Goal: Information Seeking & Learning: Learn about a topic

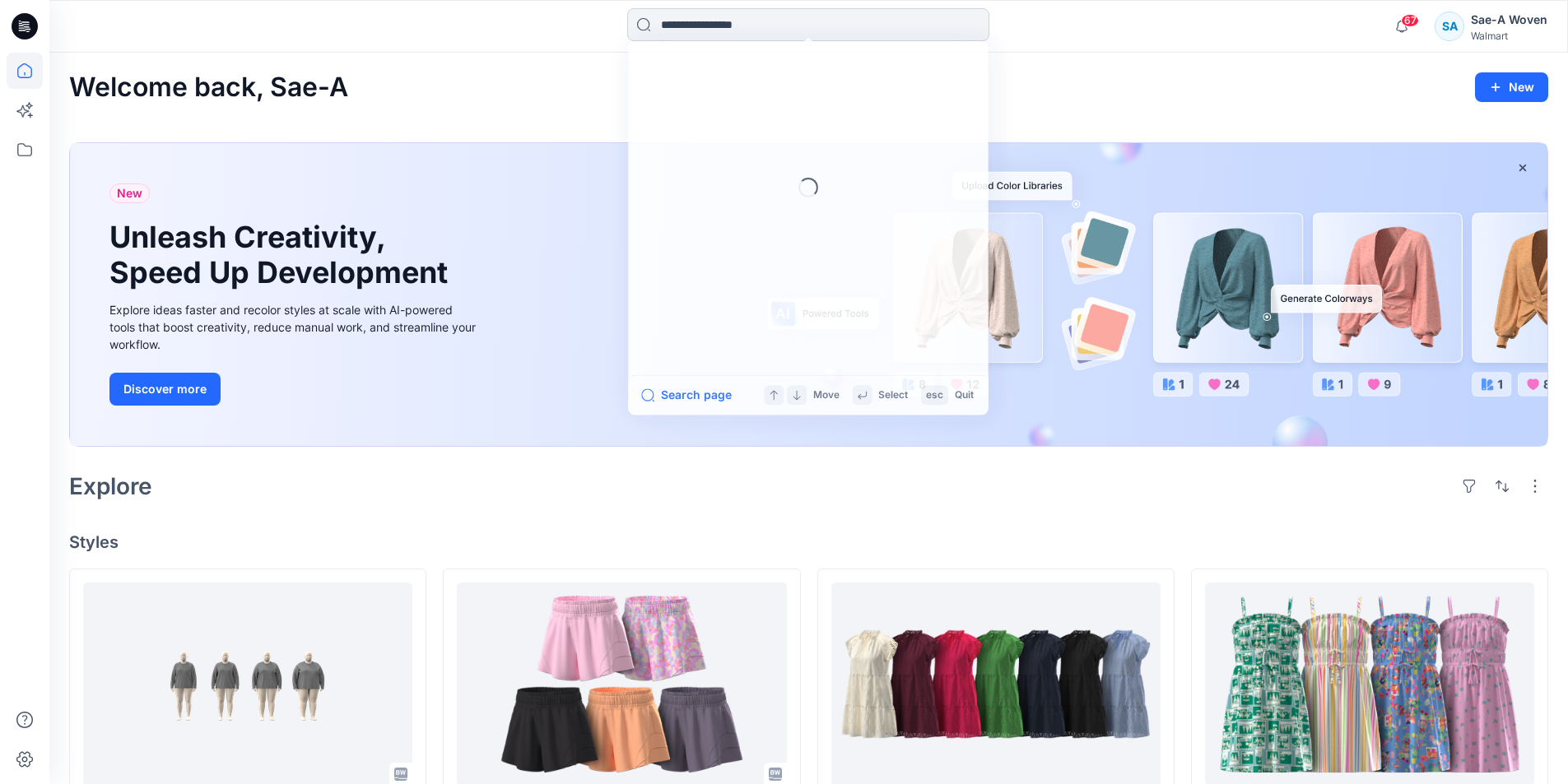
click at [772, 14] on input at bounding box center [808, 24] width 362 height 33
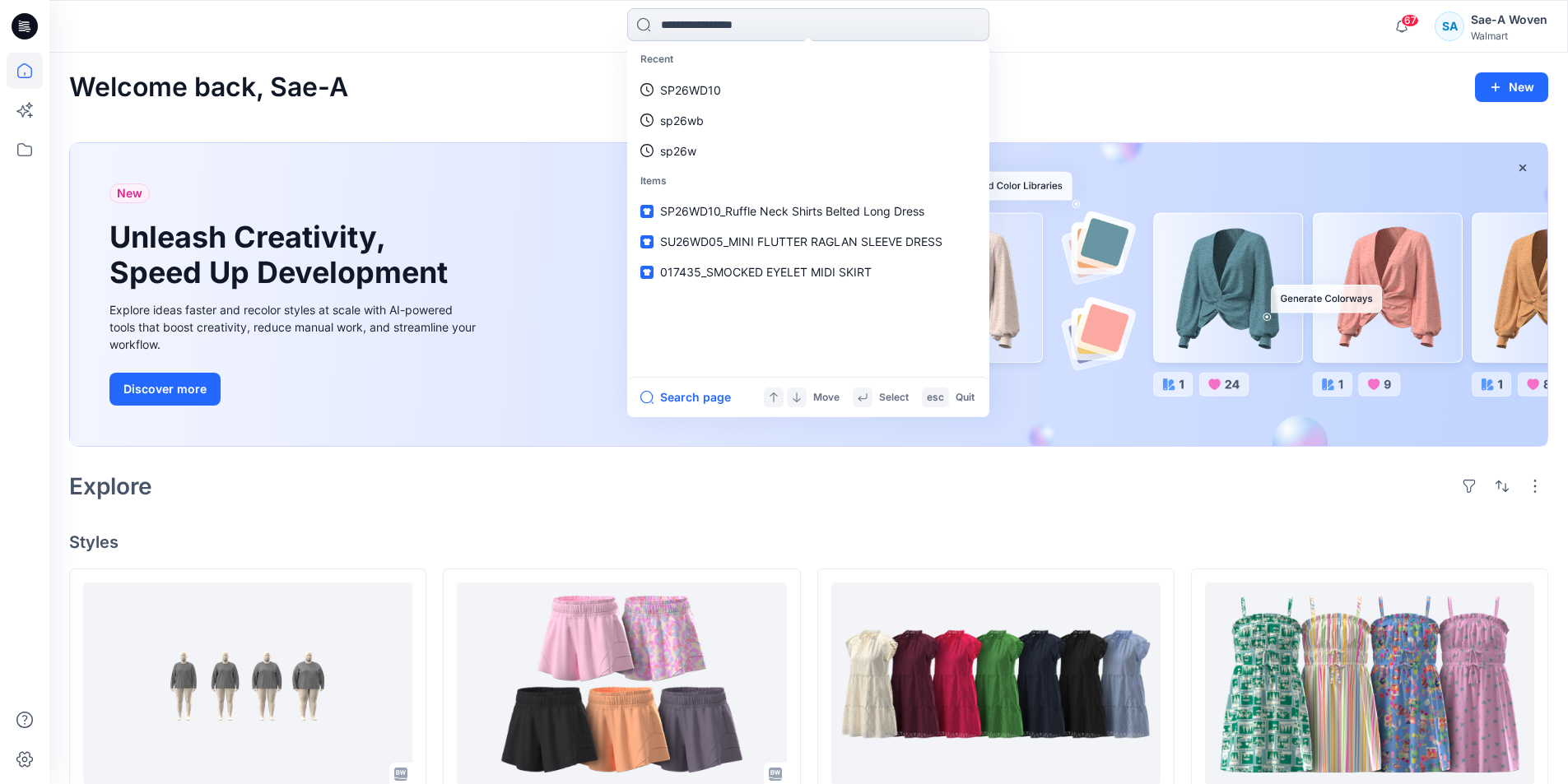
paste input "********"
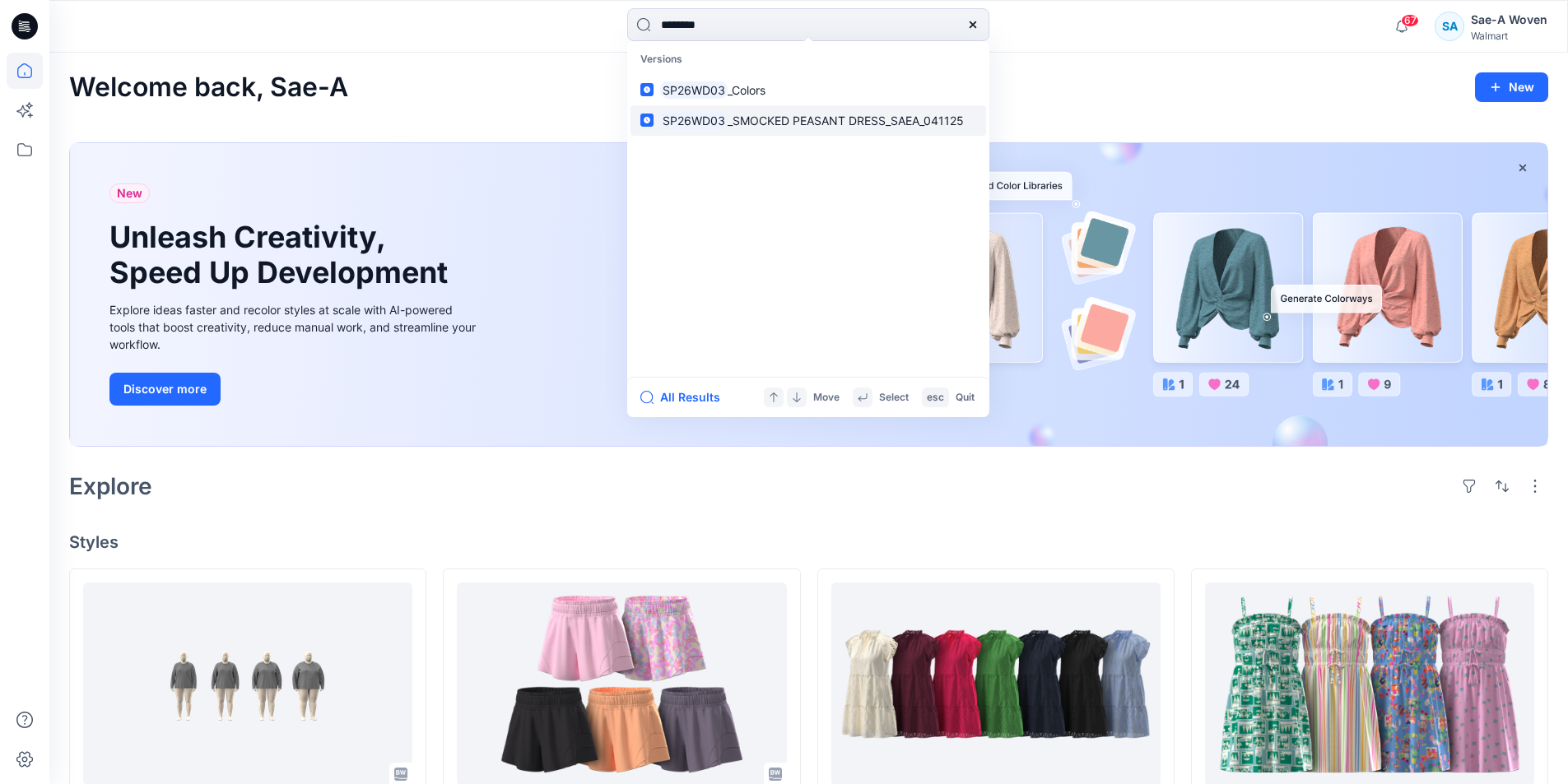
type input "********"
click at [752, 120] on span "_SMOCKED PEASANT DRESS_SAEA_041125" at bounding box center [845, 121] width 237 height 14
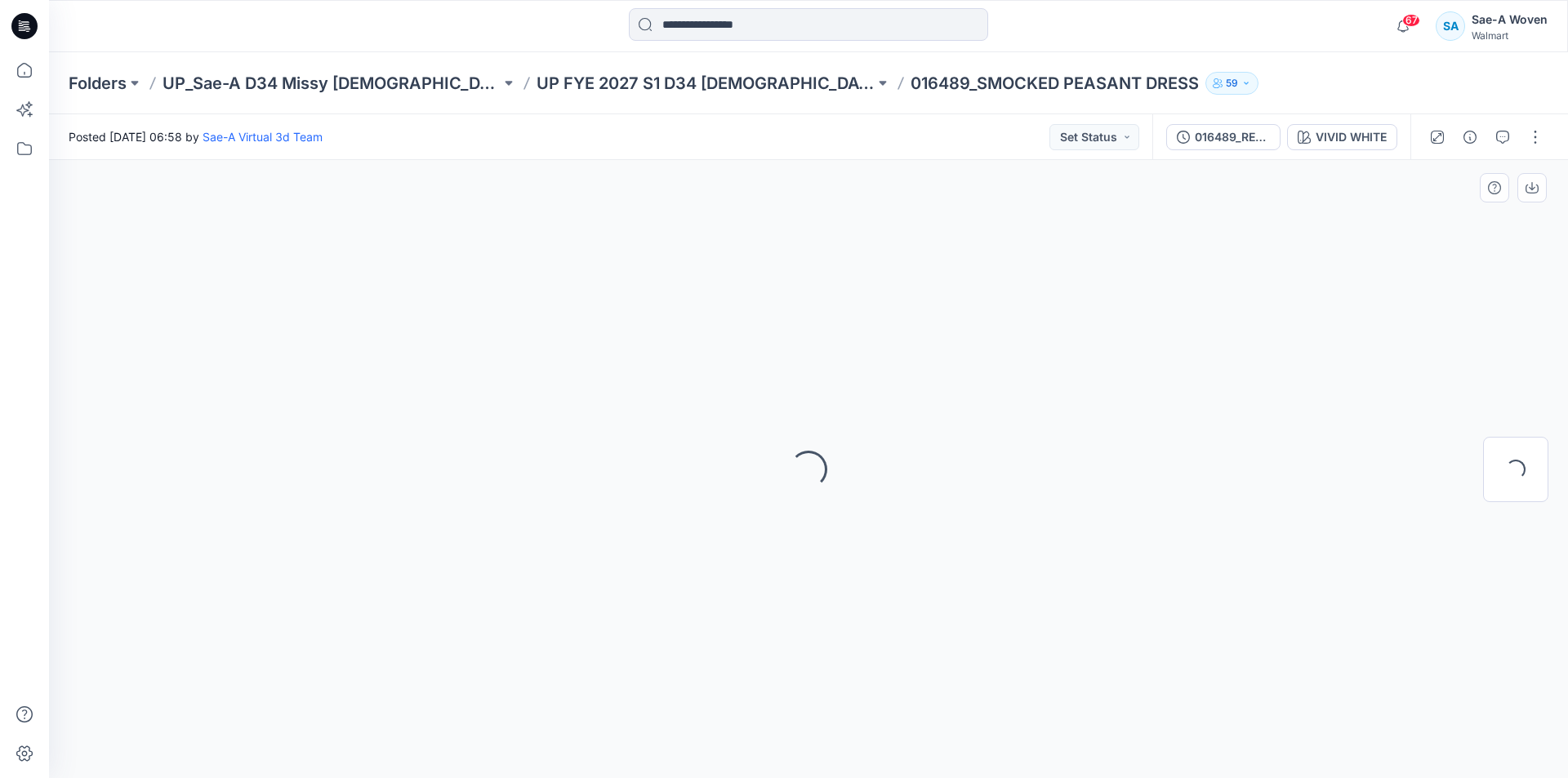
drag, startPoint x: 1219, startPoint y: 145, endPoint x: 1238, endPoint y: 130, distance: 24.2
click at [1219, 145] on div "016489_REV1_COLORS" at bounding box center [1232, 137] width 75 height 18
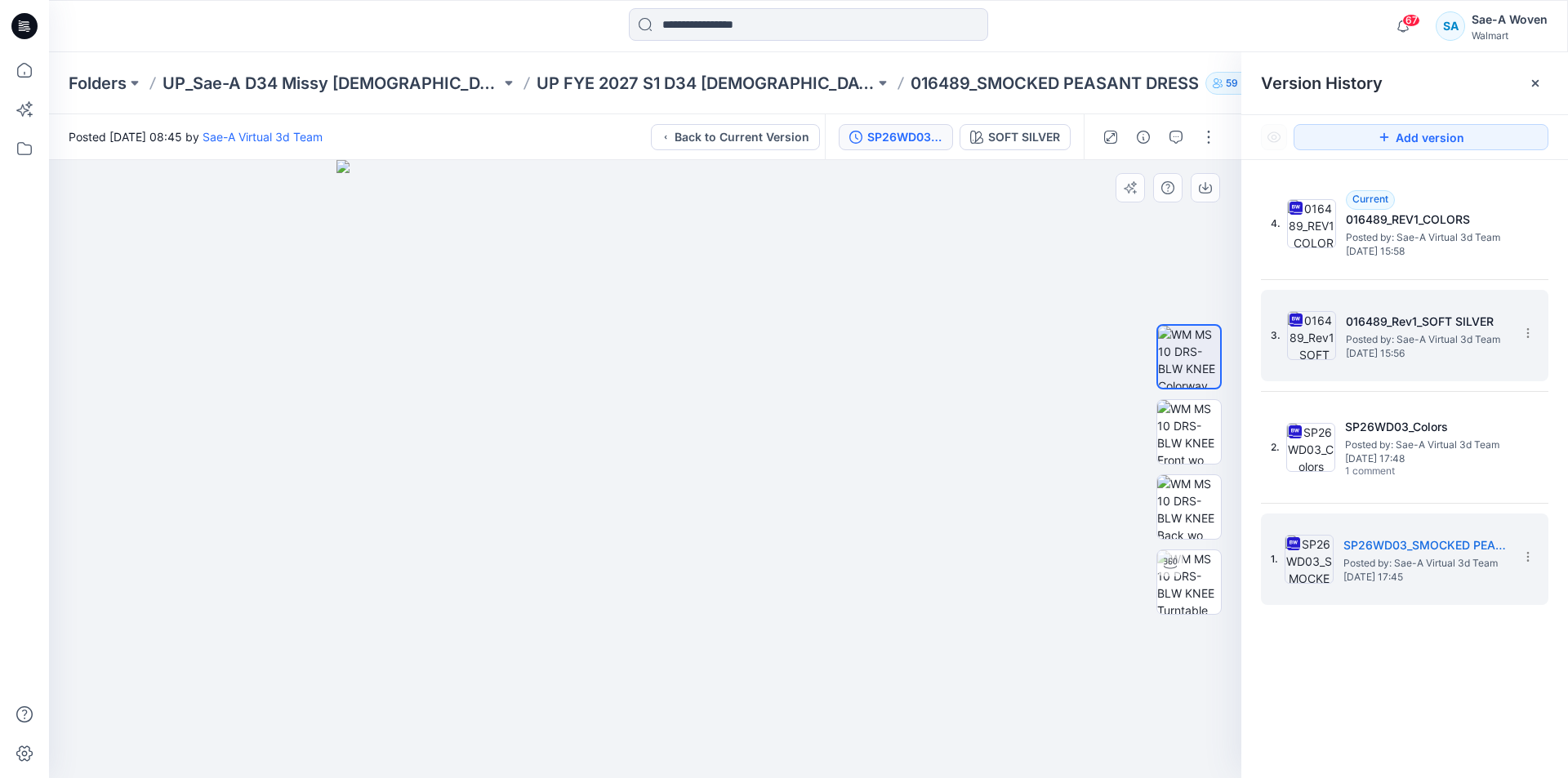
click at [1416, 342] on span "Posted by: Sae-A Virtual 3d Team" at bounding box center [1427, 339] width 163 height 16
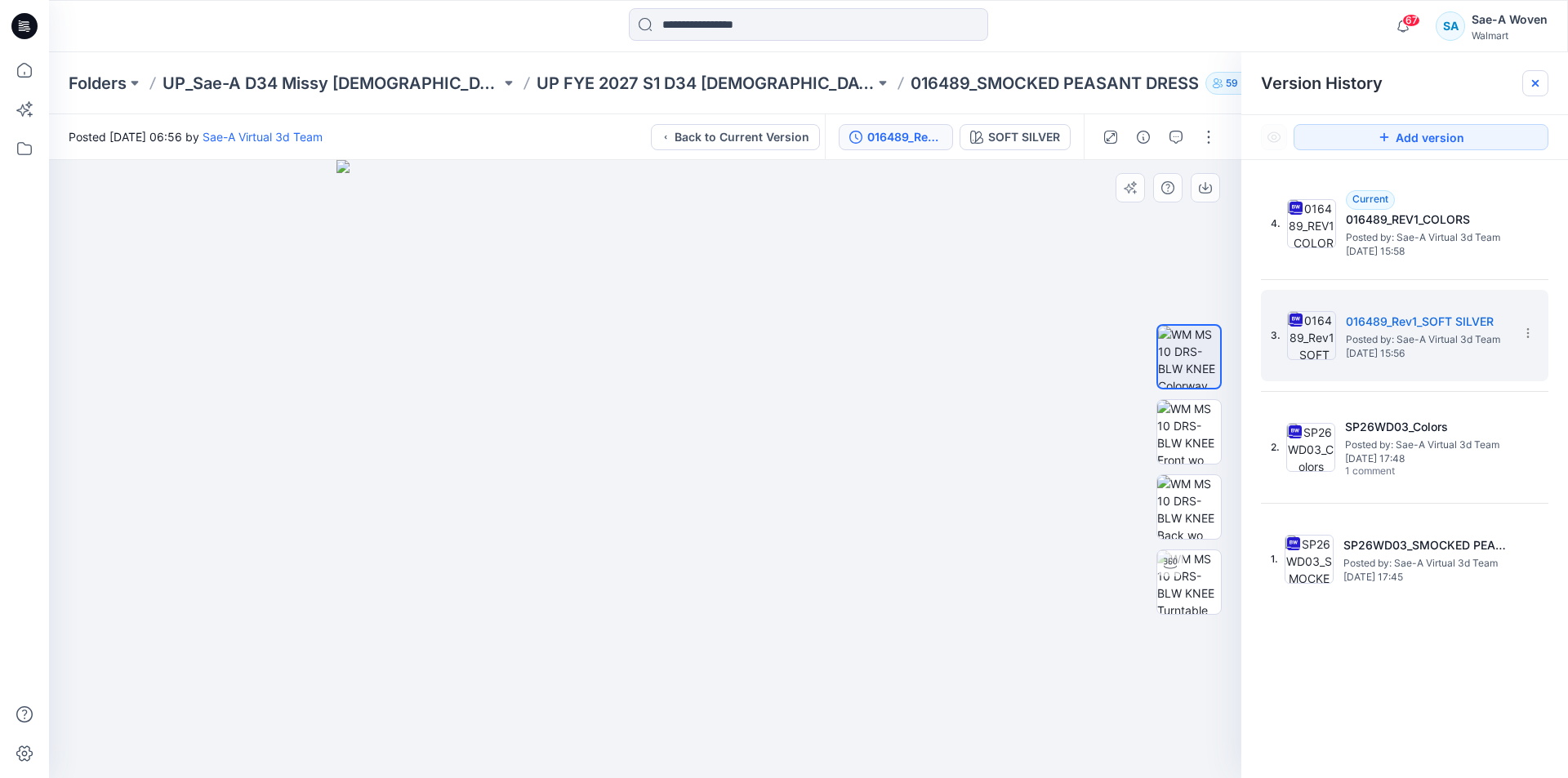
click at [1537, 84] on icon at bounding box center [1535, 83] width 14 height 14
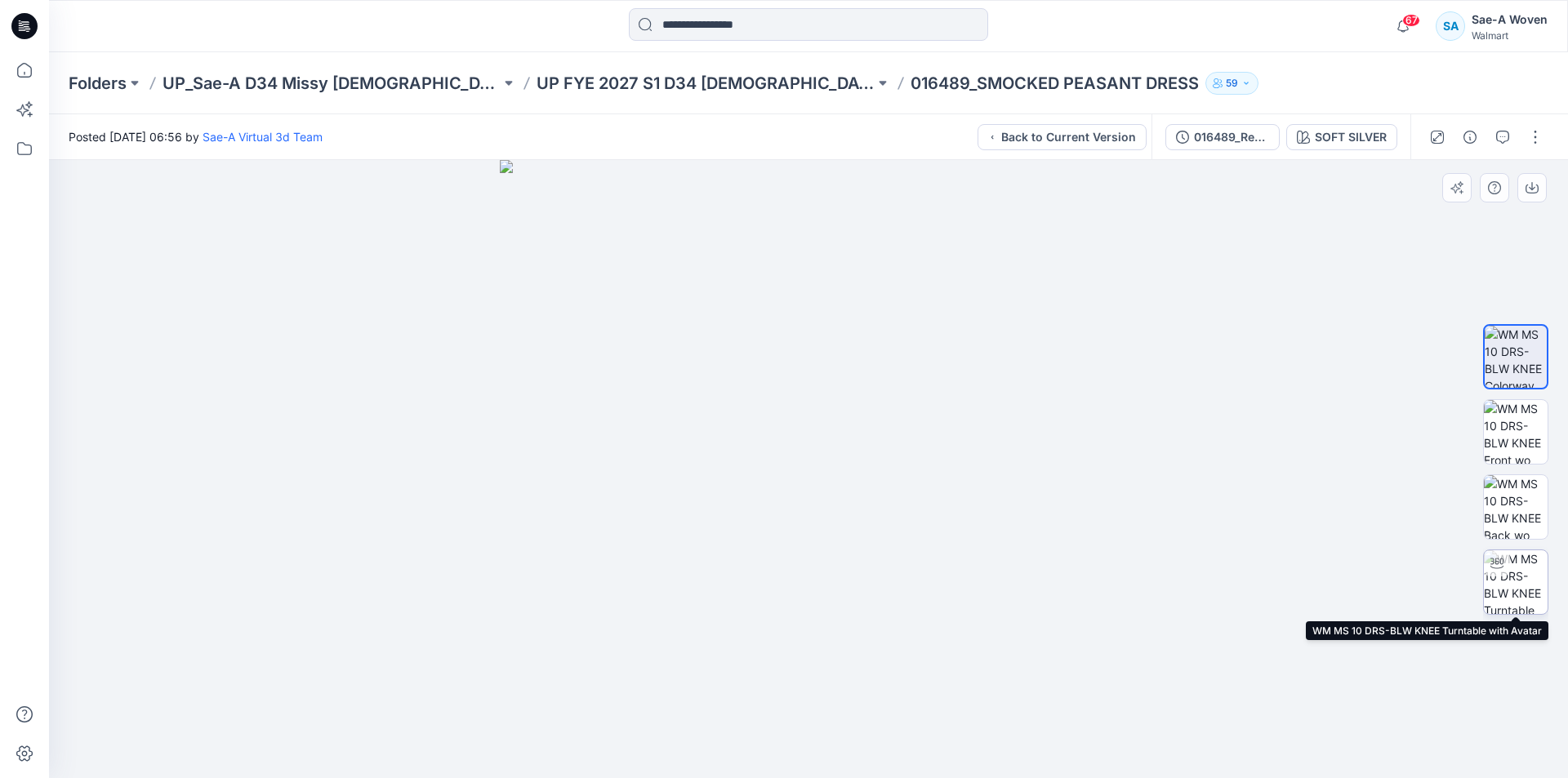
click at [1524, 586] on img at bounding box center [1516, 583] width 64 height 64
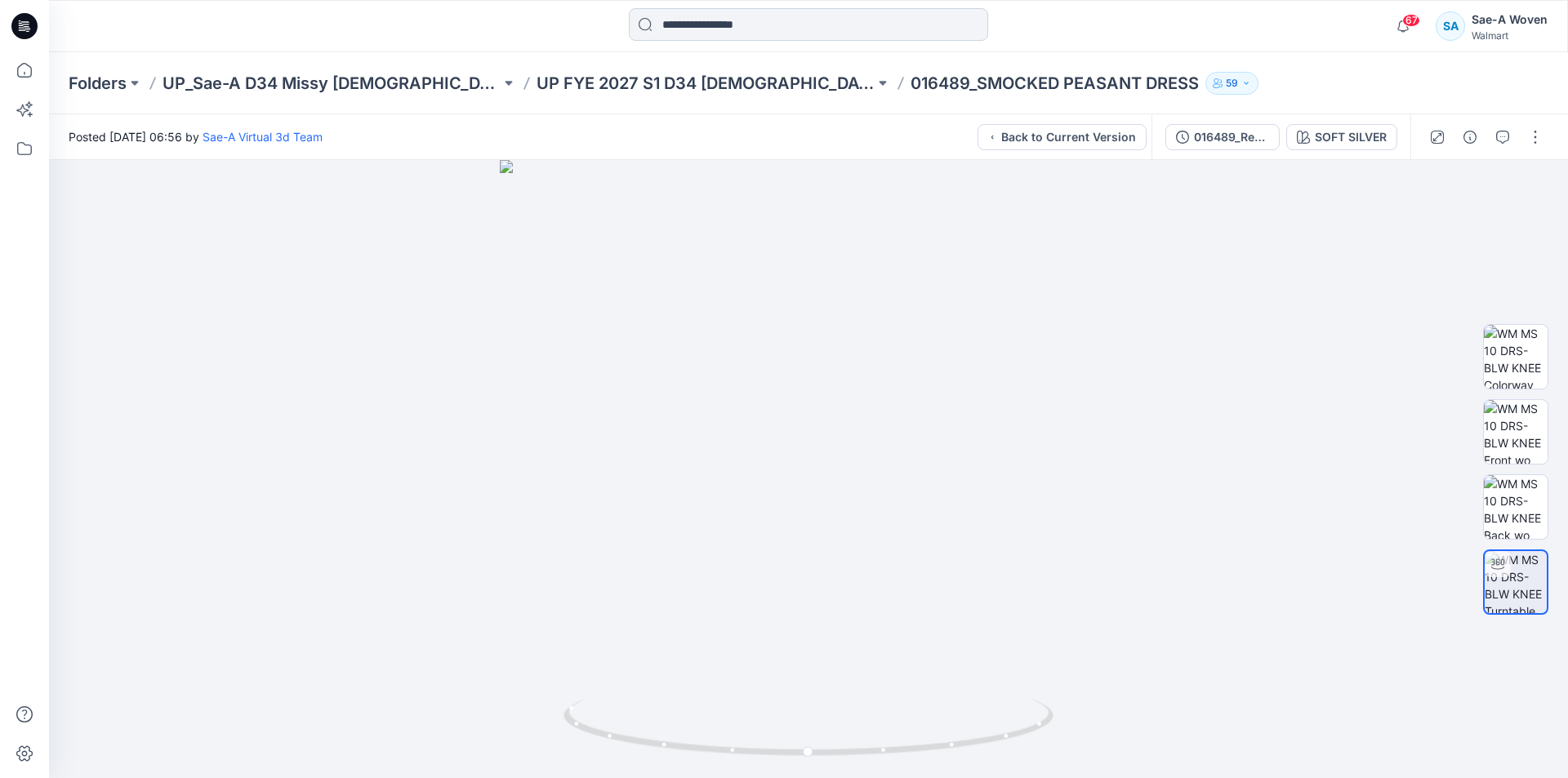
click at [812, 21] on input at bounding box center [809, 24] width 359 height 33
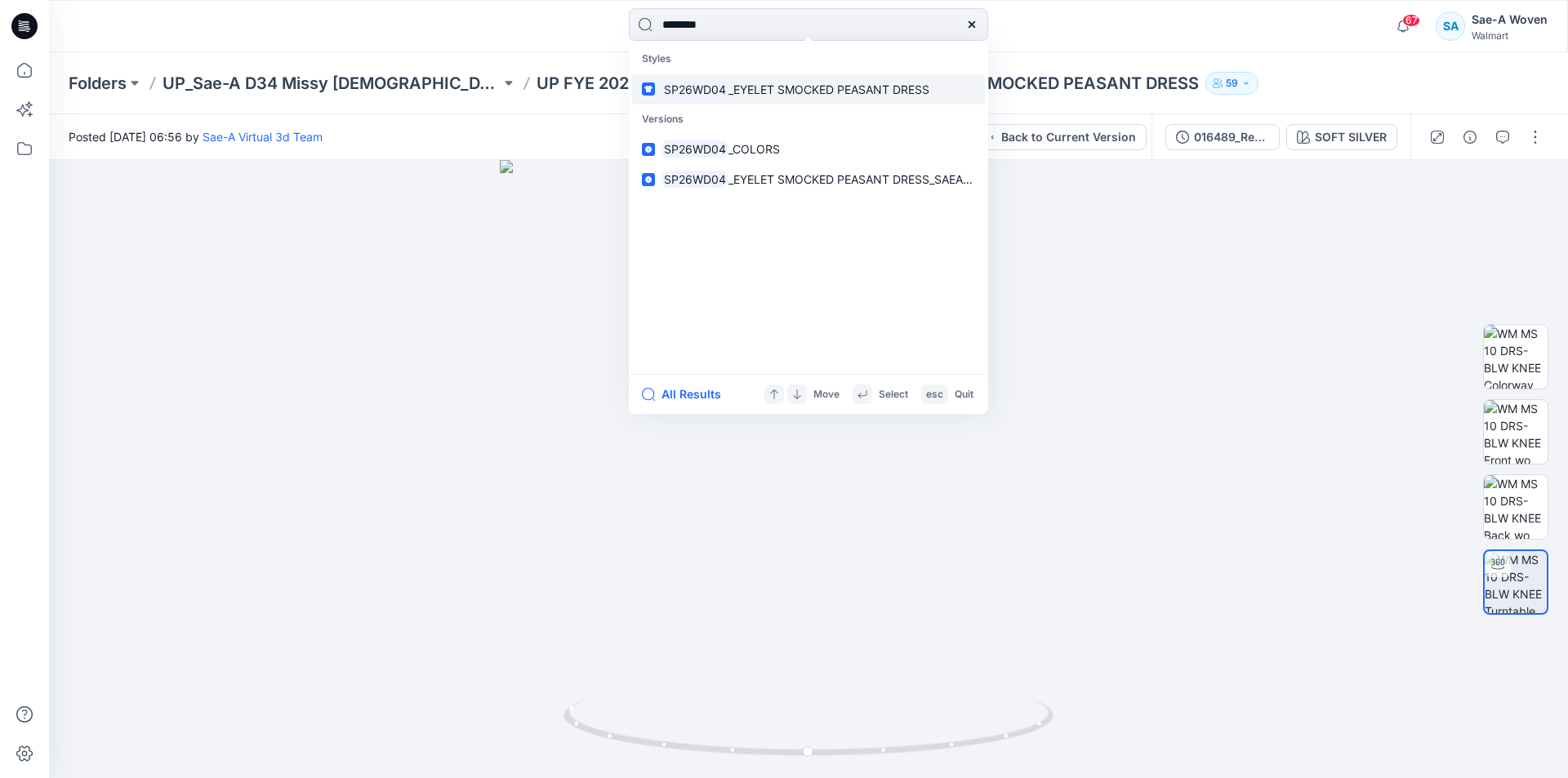
type input "********"
click at [713, 74] on link "SP26WD04 _EYELET SMOCKED PEASANT DRESS" at bounding box center [808, 89] width 353 height 30
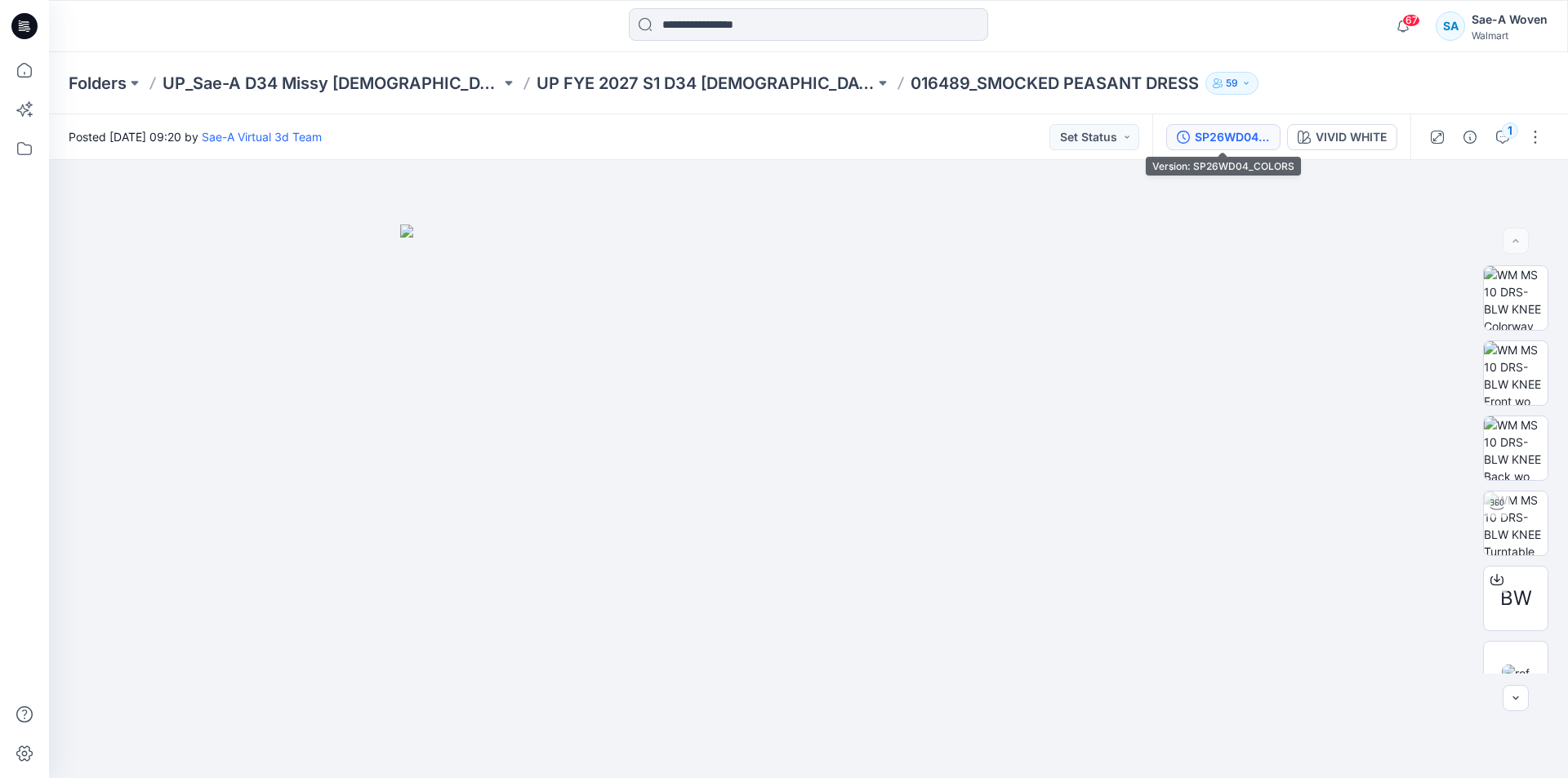
click at [1220, 149] on button "SP26WD04_COLORS" at bounding box center [1223, 136] width 114 height 26
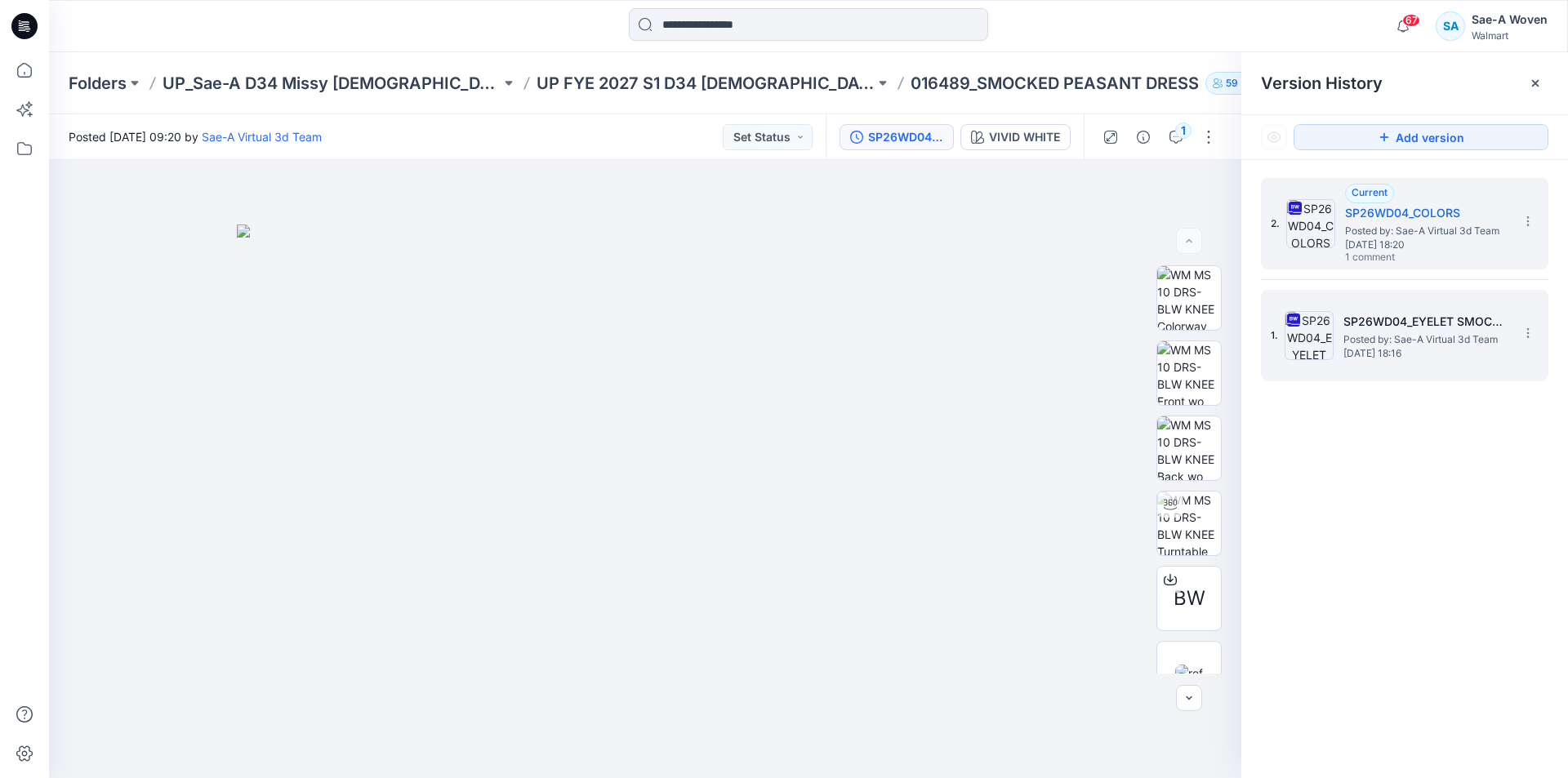
click at [1367, 339] on span "Posted by: Sae-A Virtual 3d Team" at bounding box center [1424, 339] width 163 height 16
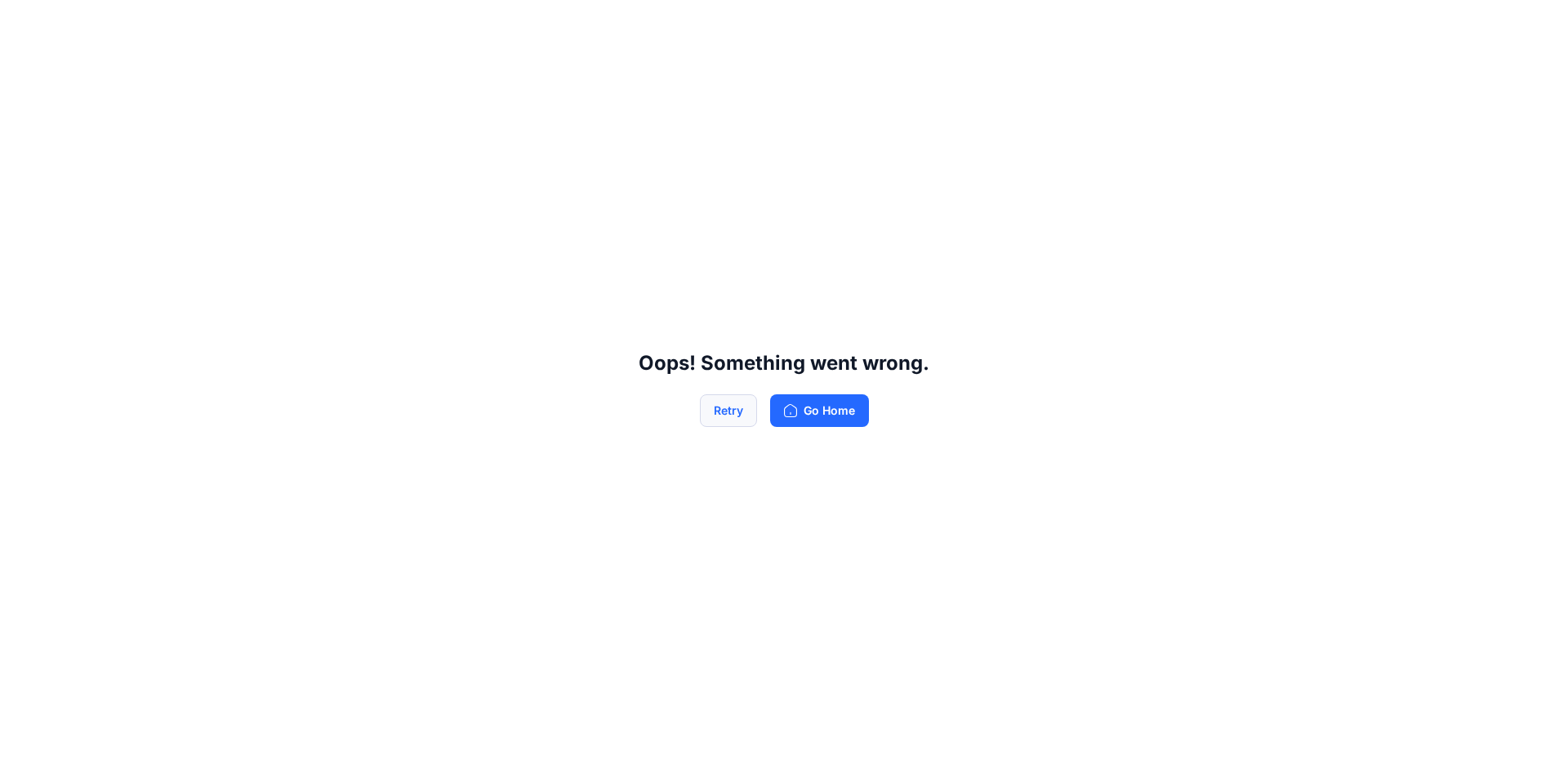
click at [718, 413] on button "Retry" at bounding box center [727, 411] width 57 height 33
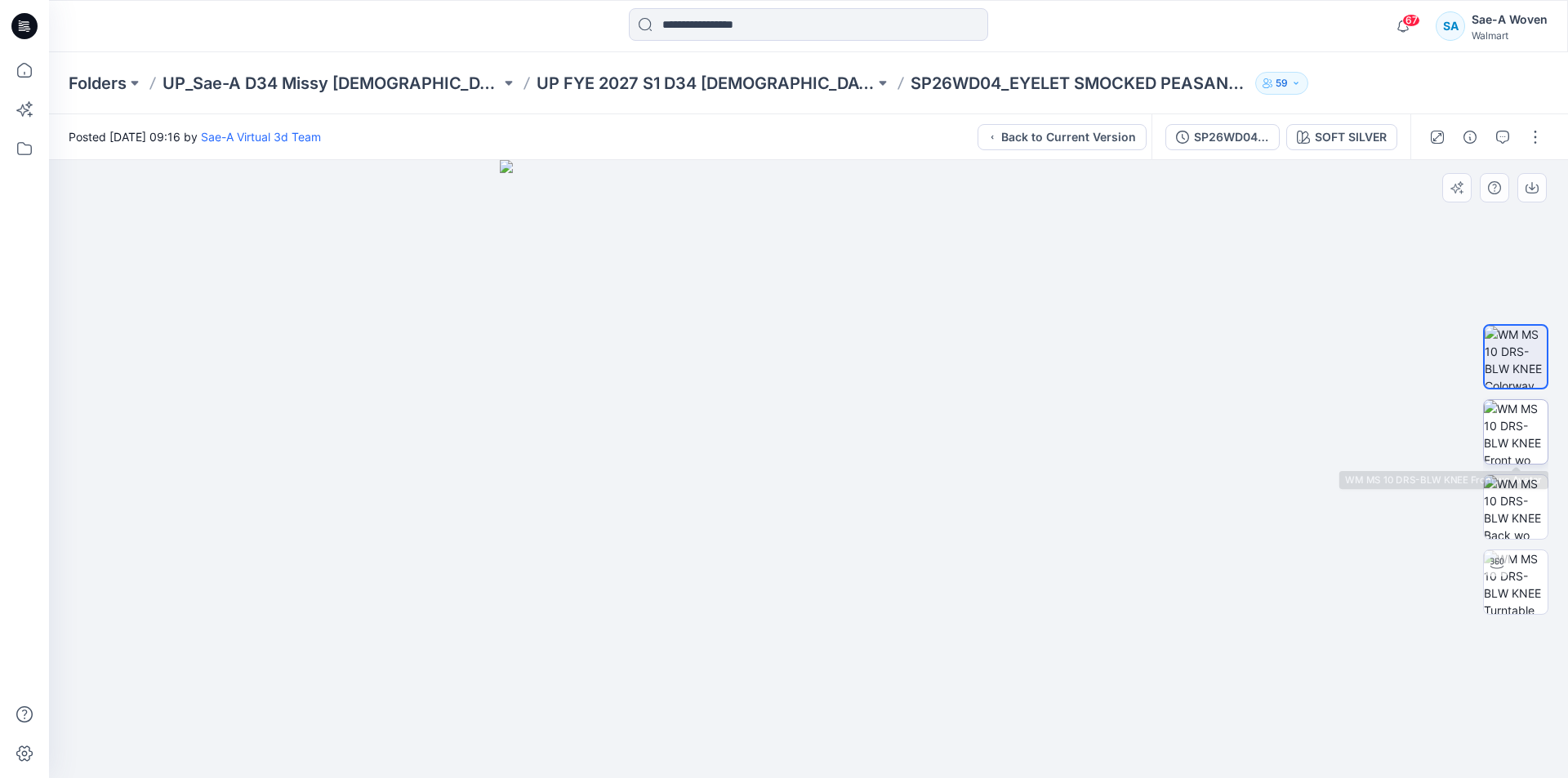
click at [1531, 432] on img at bounding box center [1516, 432] width 64 height 64
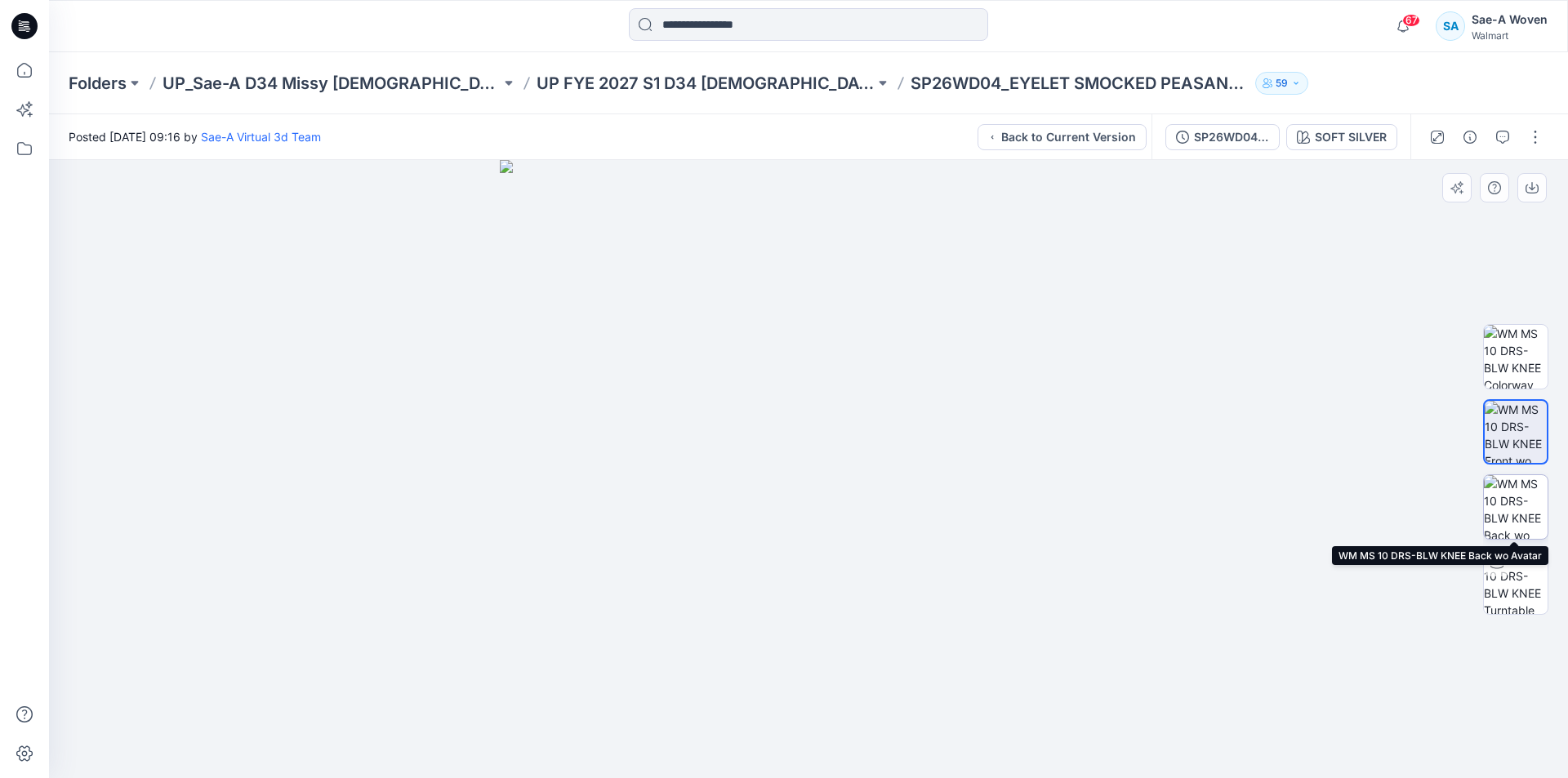
click at [1497, 517] on img at bounding box center [1516, 507] width 64 height 64
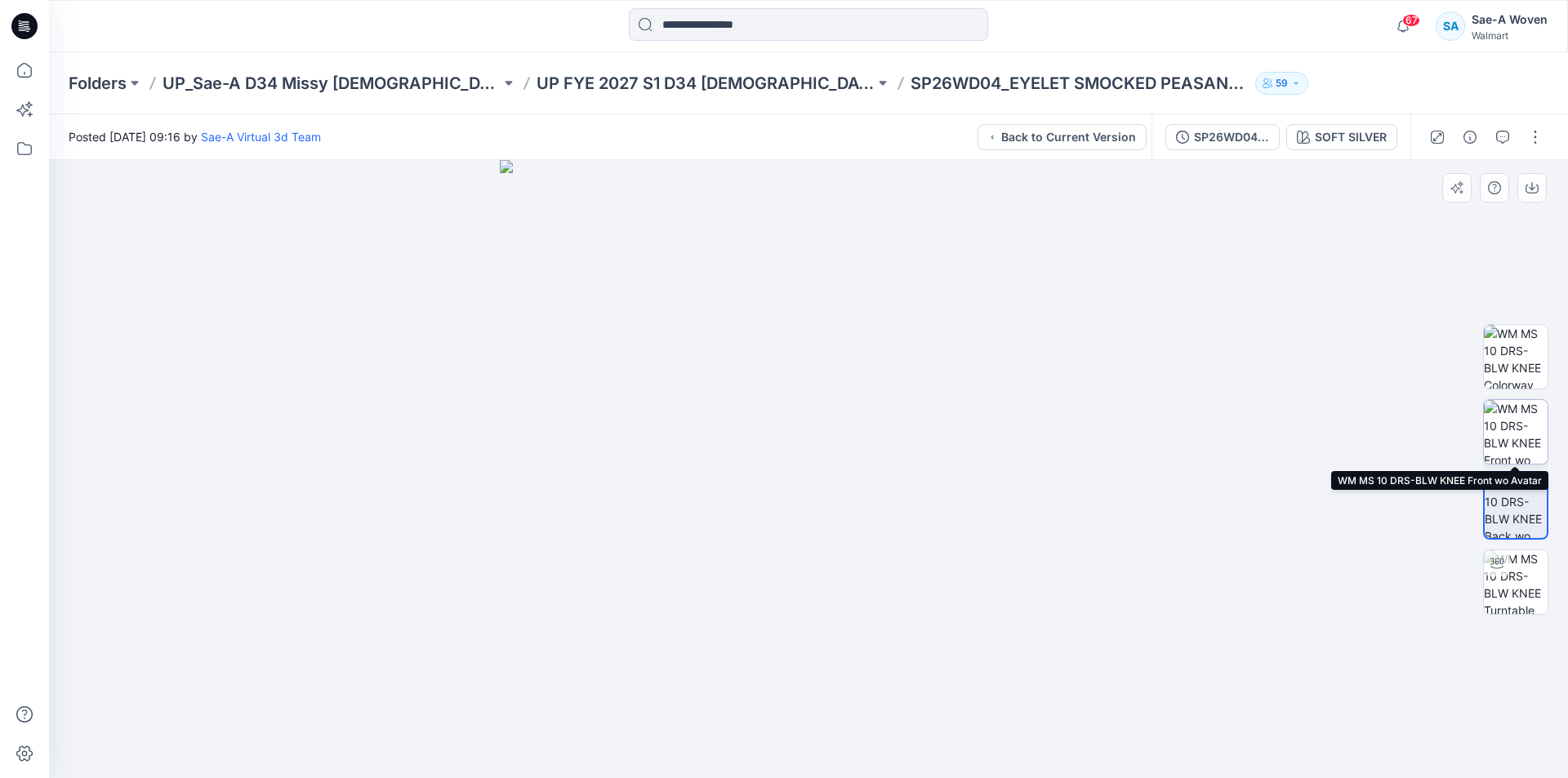
click at [1511, 415] on img at bounding box center [1516, 432] width 64 height 64
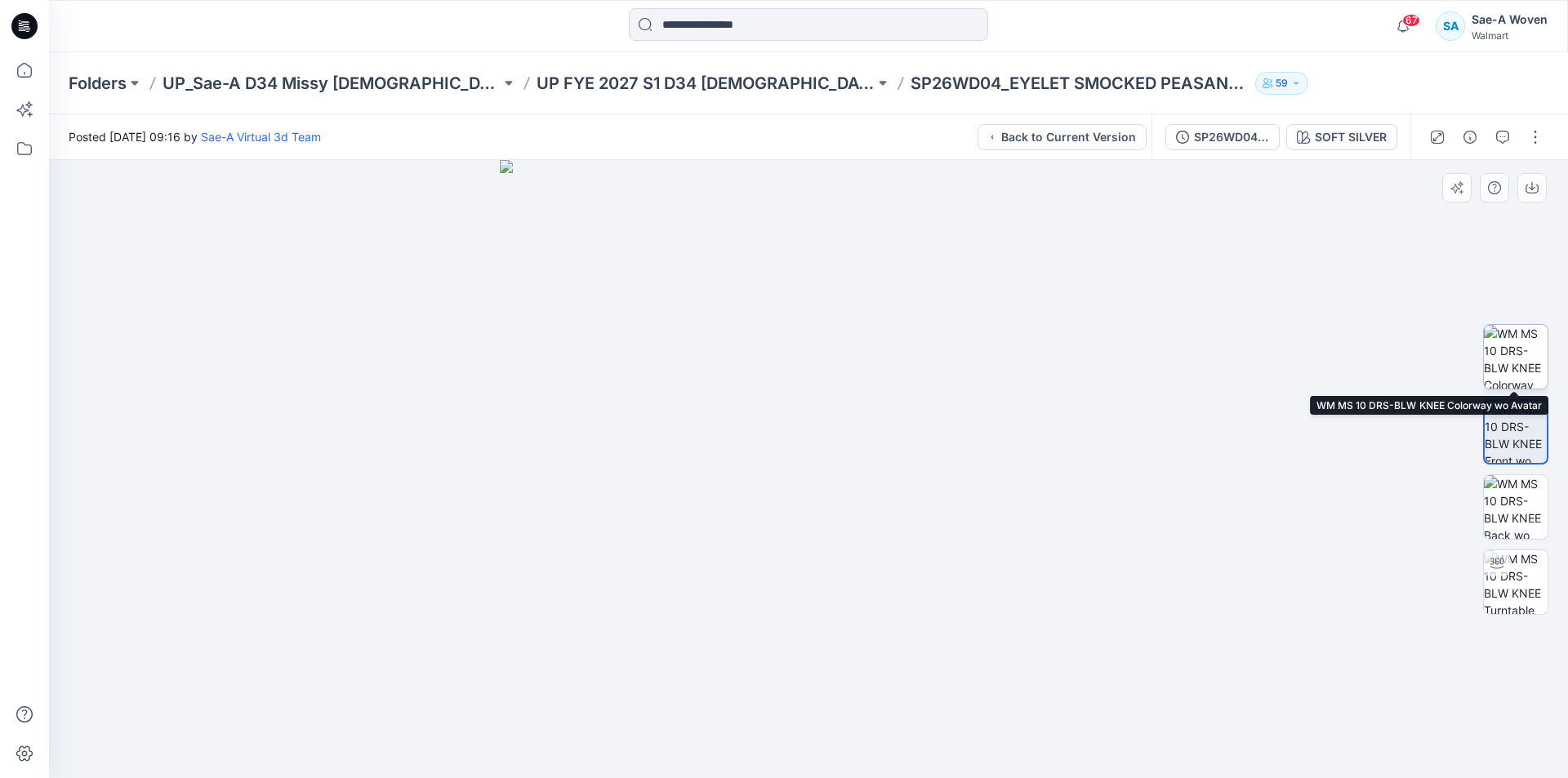
click at [1517, 343] on img at bounding box center [1516, 357] width 64 height 64
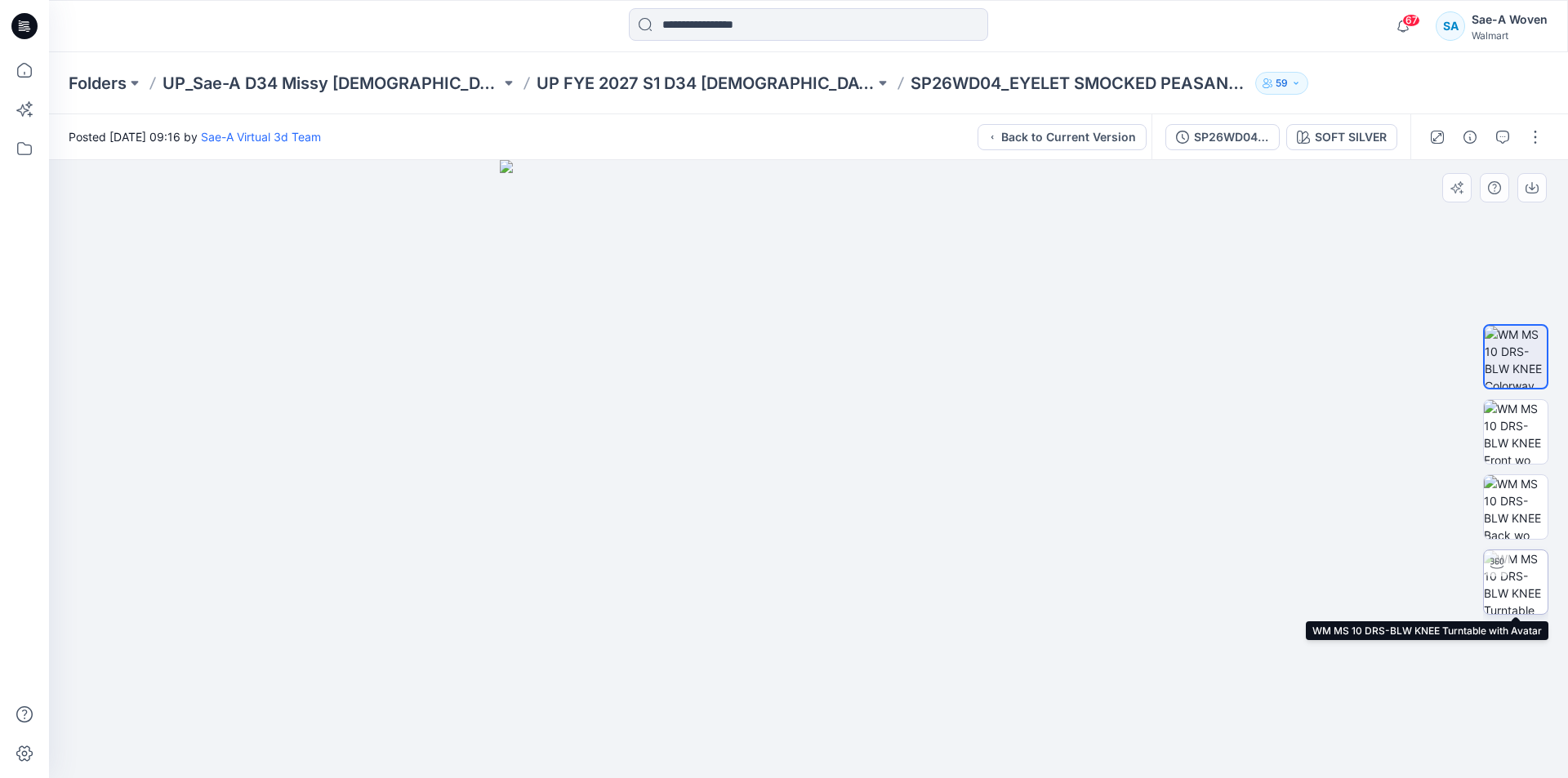
click at [1531, 555] on img at bounding box center [1516, 583] width 64 height 64
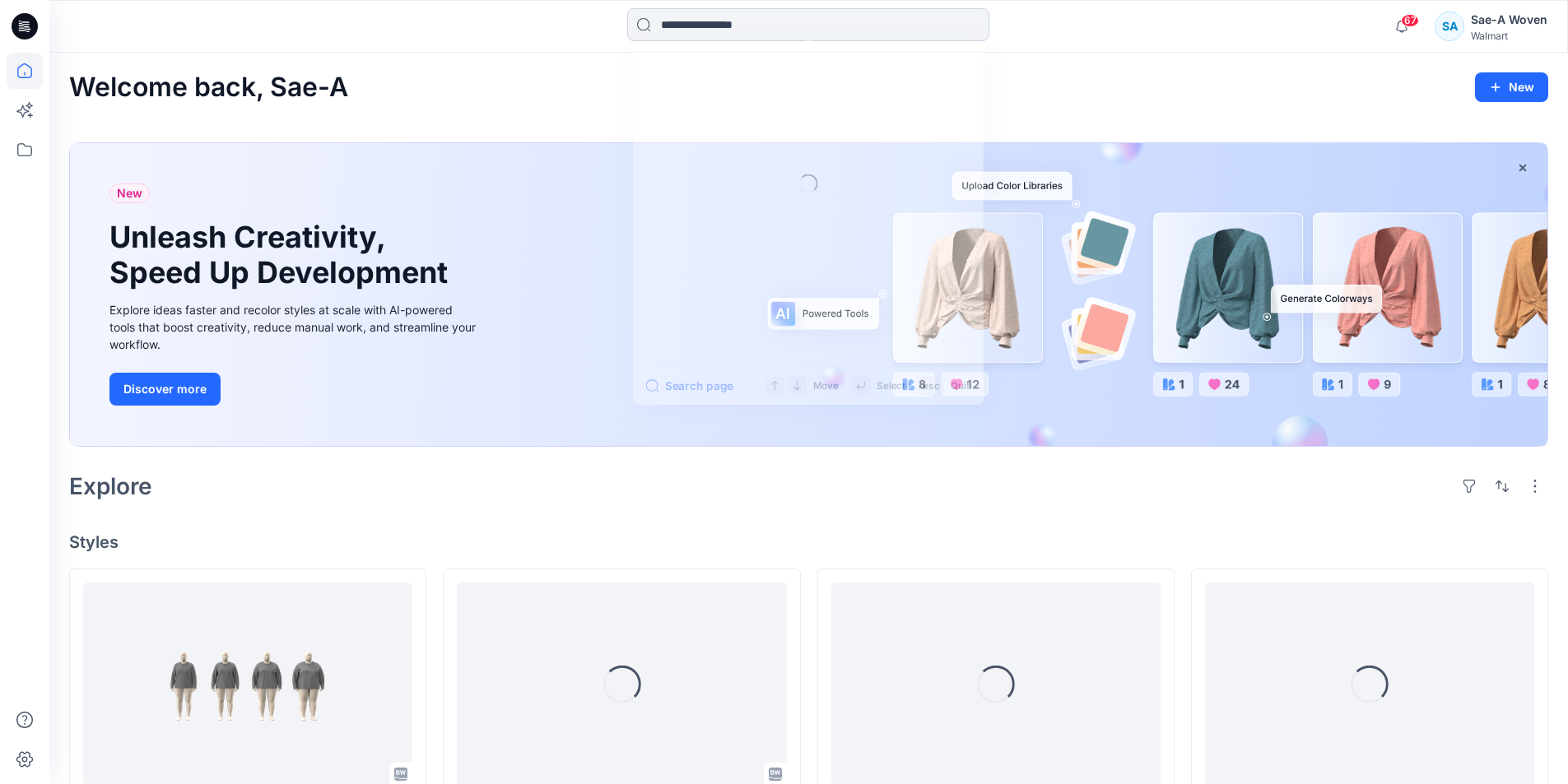
click at [773, 27] on input at bounding box center [808, 24] width 362 height 33
type input "*"
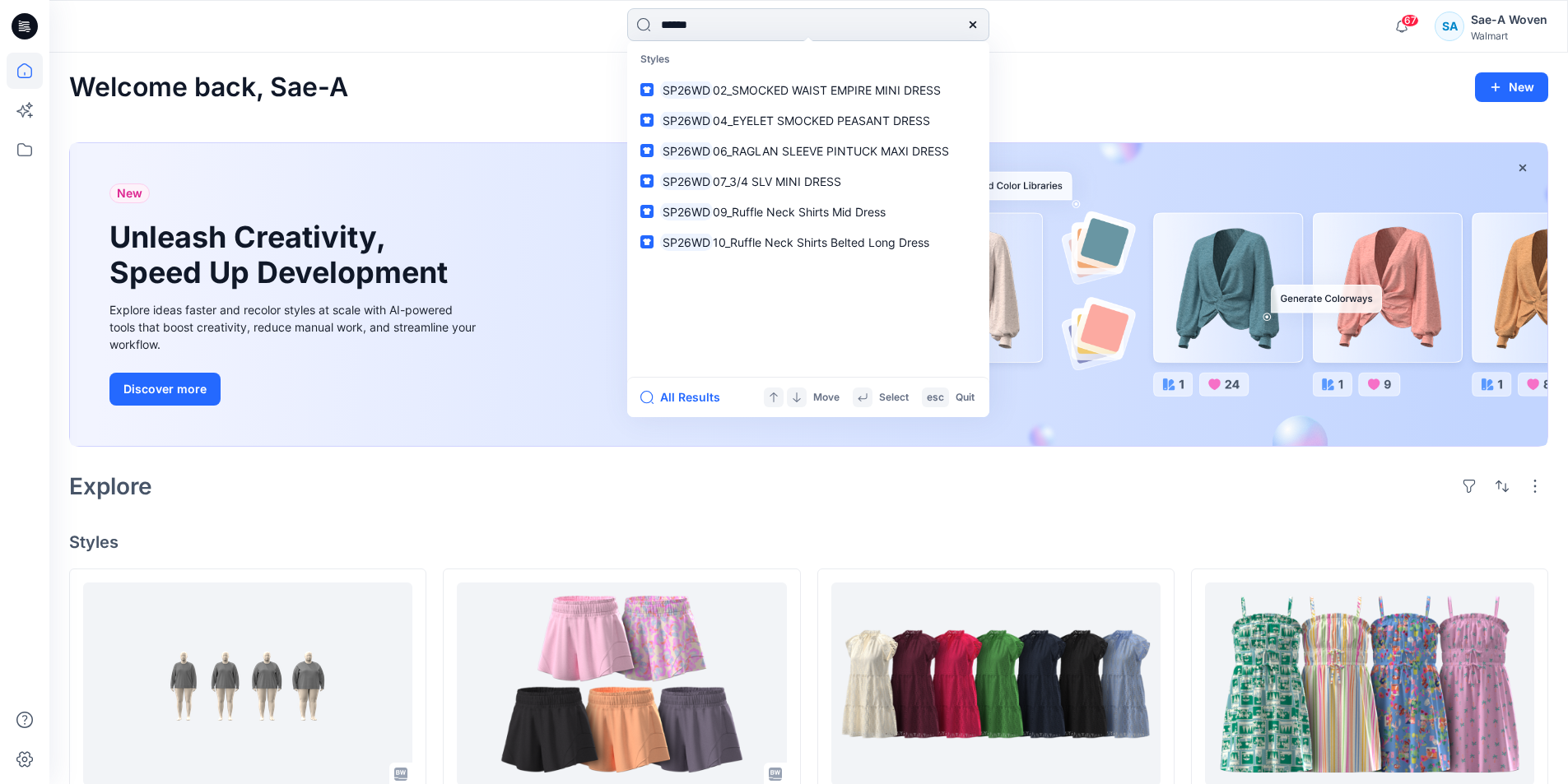
type input "******"
click at [630, 105] on link "SP26WD 04_EYELET SMOCKED PEASANT DRESS" at bounding box center [807, 120] width 355 height 30
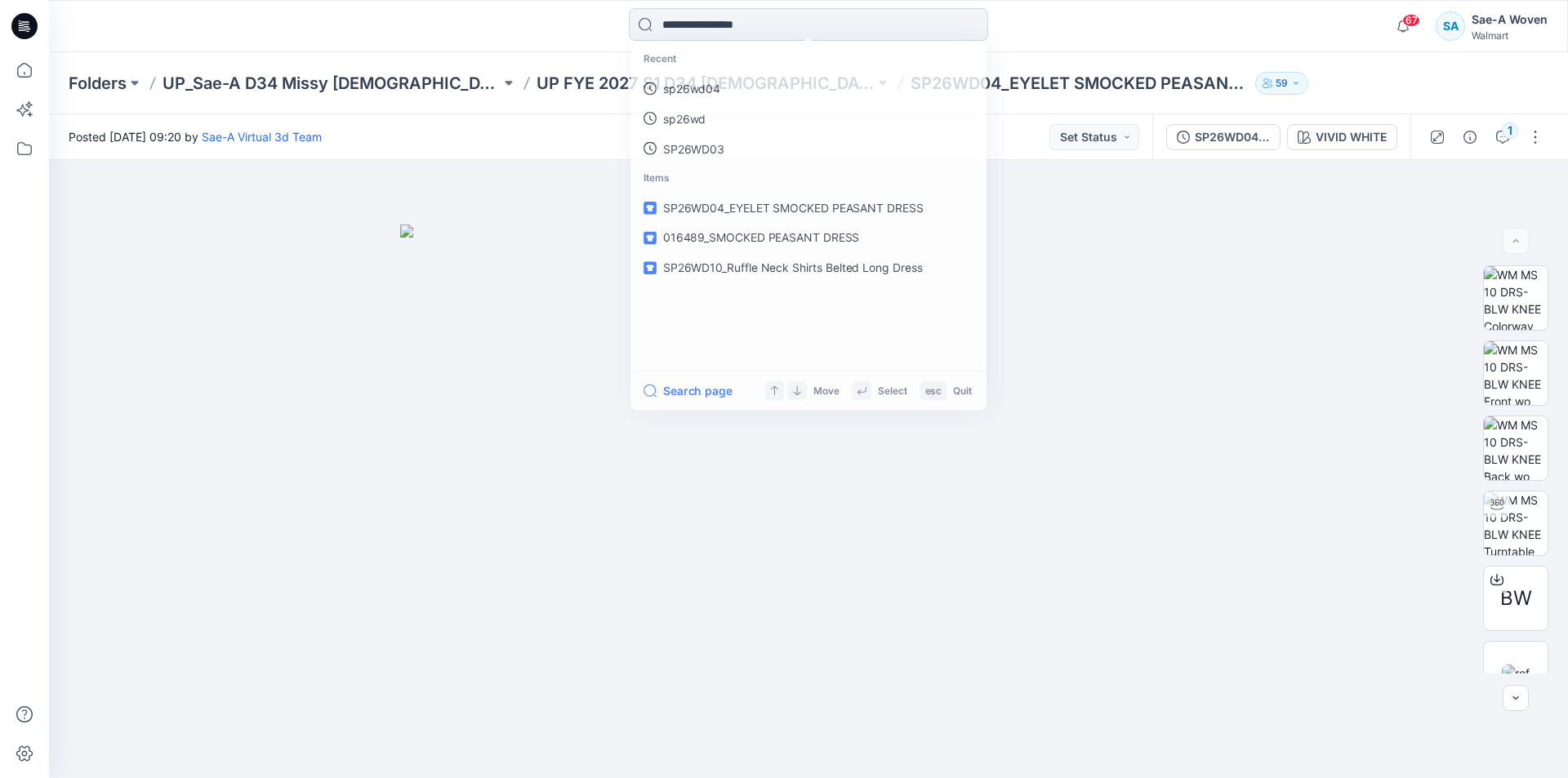
click at [783, 24] on input at bounding box center [809, 24] width 359 height 33
click at [733, 38] on input at bounding box center [809, 24] width 359 height 33
click at [735, 35] on input at bounding box center [809, 24] width 359 height 33
click at [759, 22] on input at bounding box center [809, 24] width 359 height 33
click at [746, 29] on input at bounding box center [809, 24] width 359 height 33
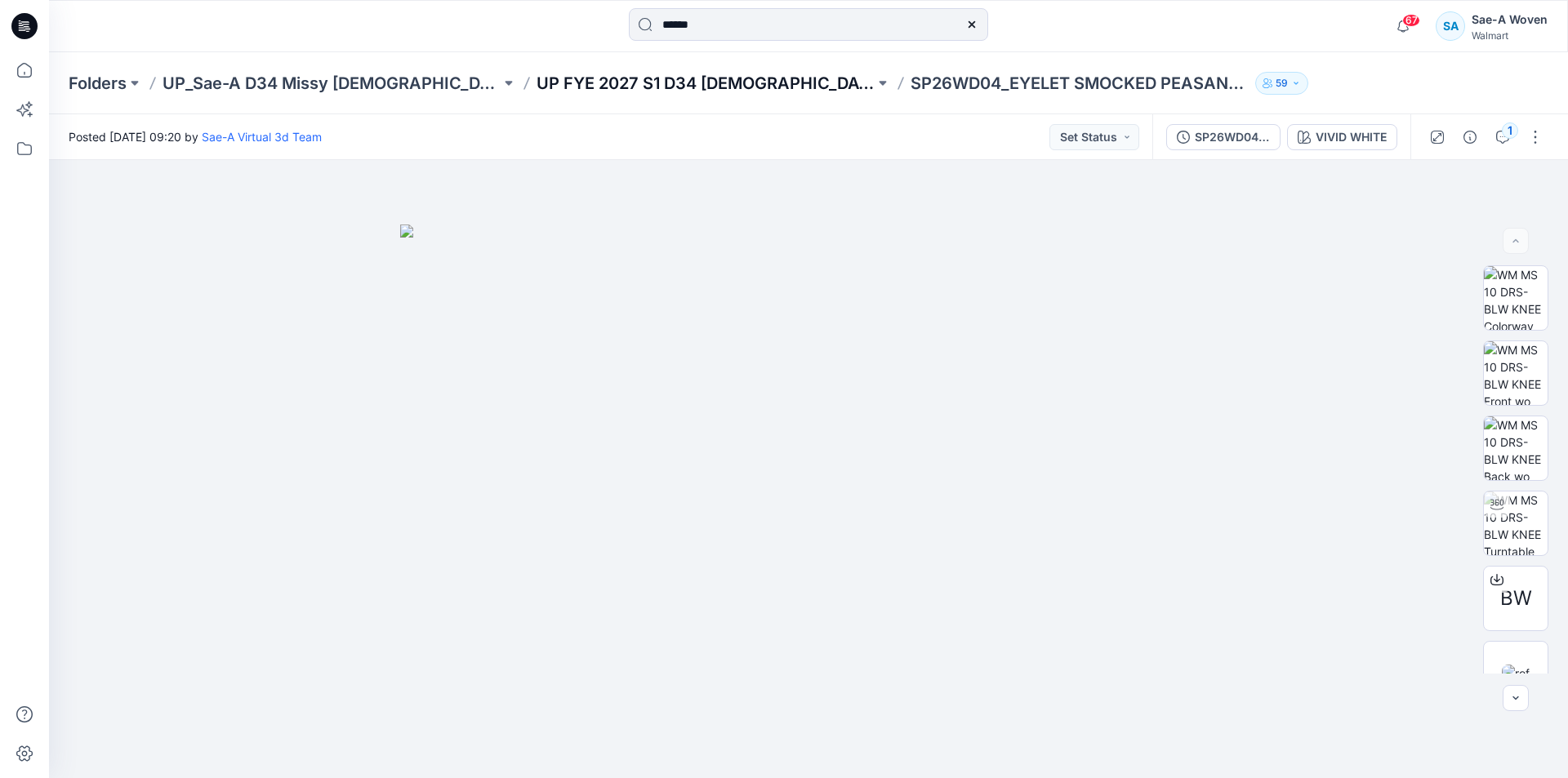
type input "******"
click at [692, 76] on p "UP FYE 2027 S1 D34 [DEMOGRAPHIC_DATA] Dresses" at bounding box center [705, 83] width 338 height 23
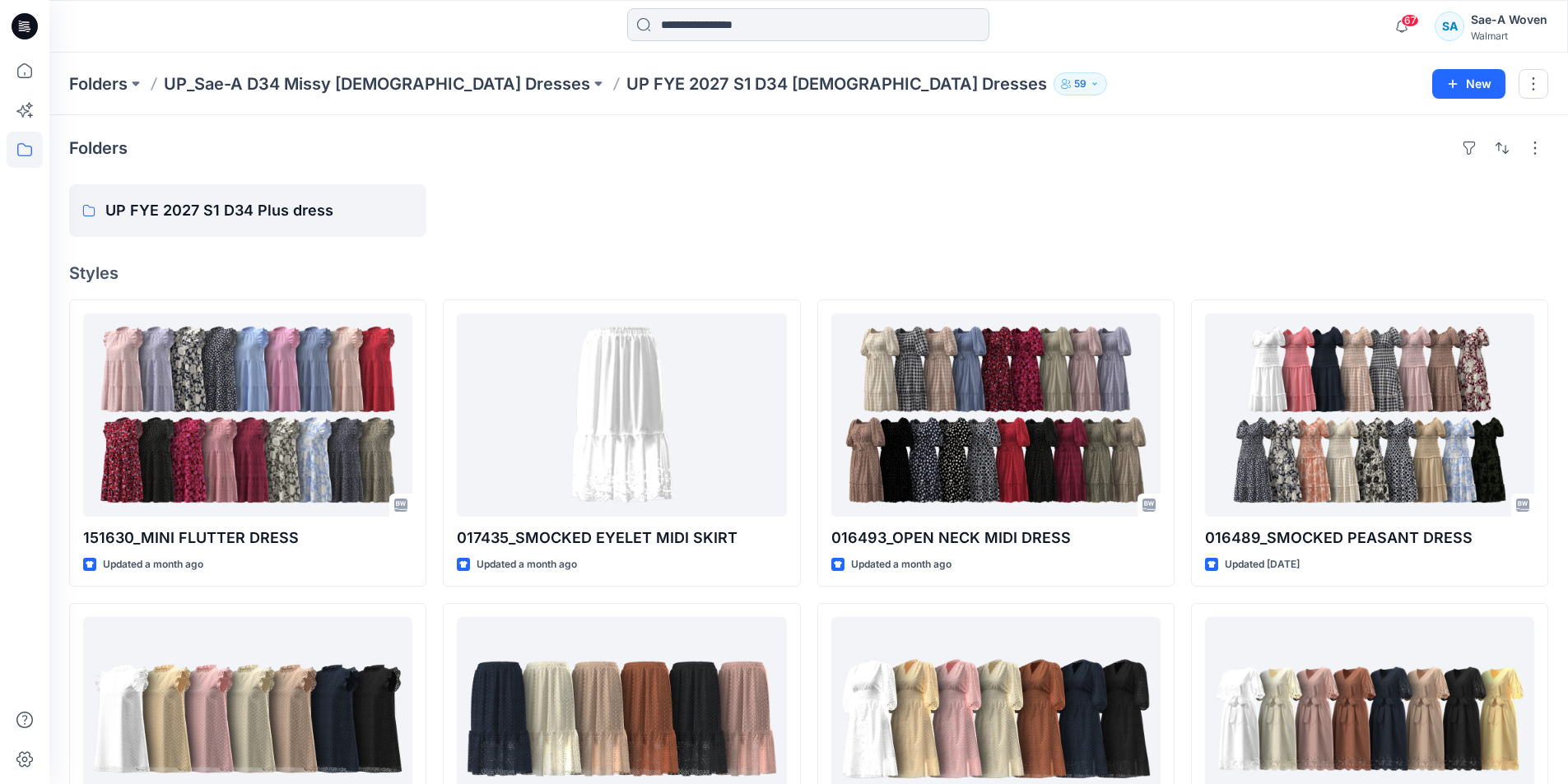
click at [728, 19] on input at bounding box center [808, 24] width 362 height 33
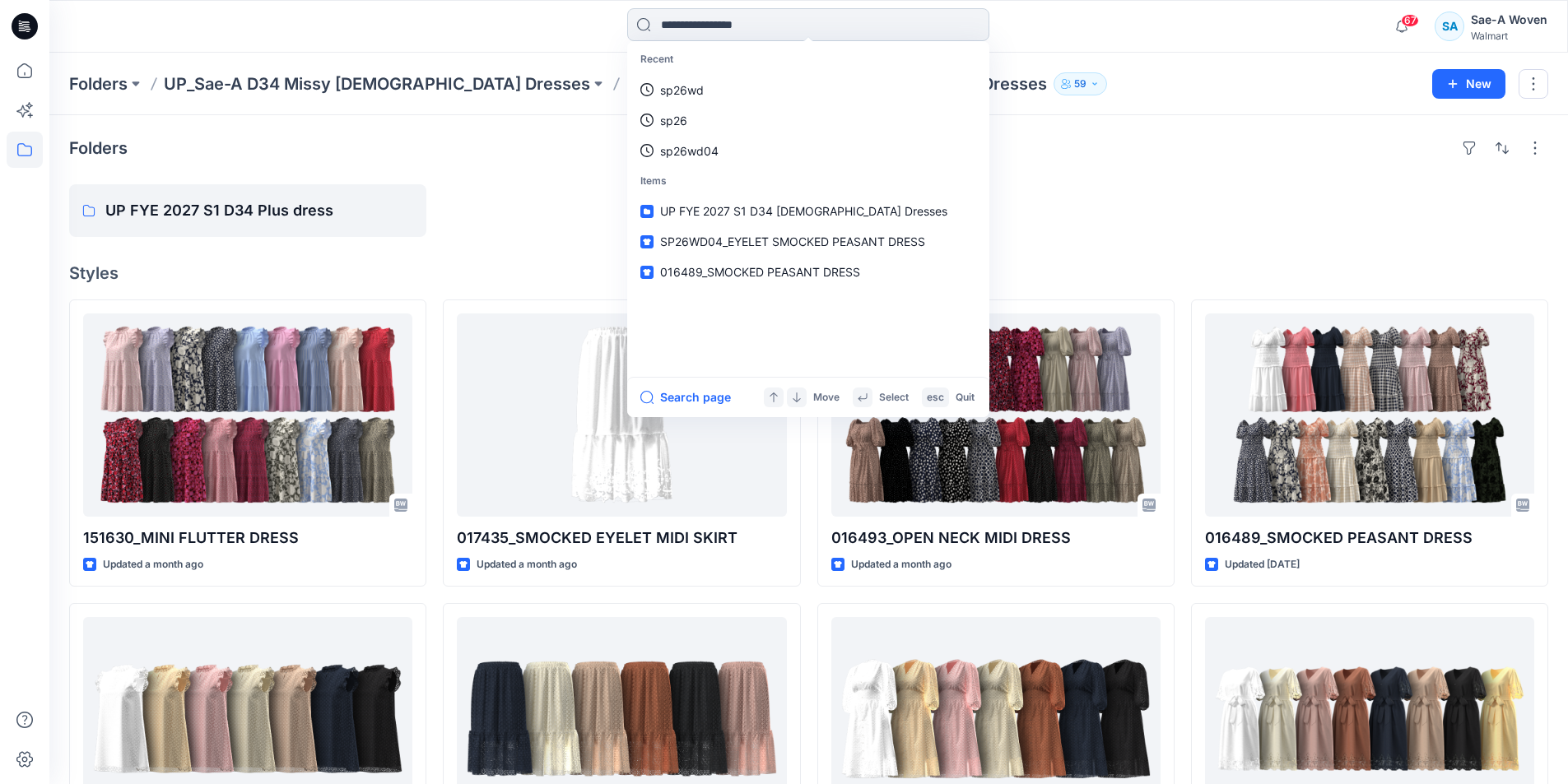
click at [708, 29] on input at bounding box center [808, 24] width 362 height 33
click at [520, 197] on div at bounding box center [621, 210] width 357 height 53
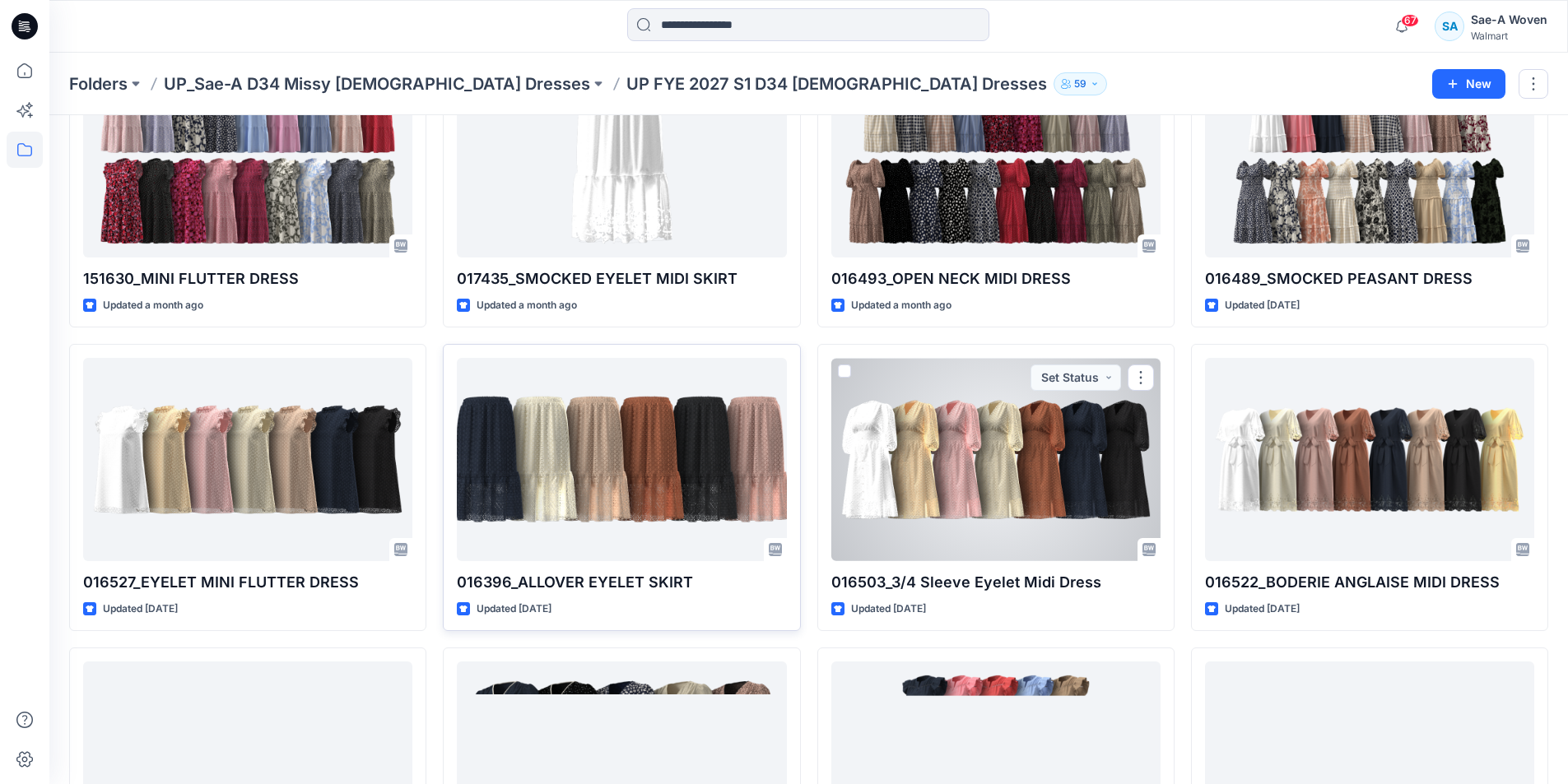
scroll to position [329, 0]
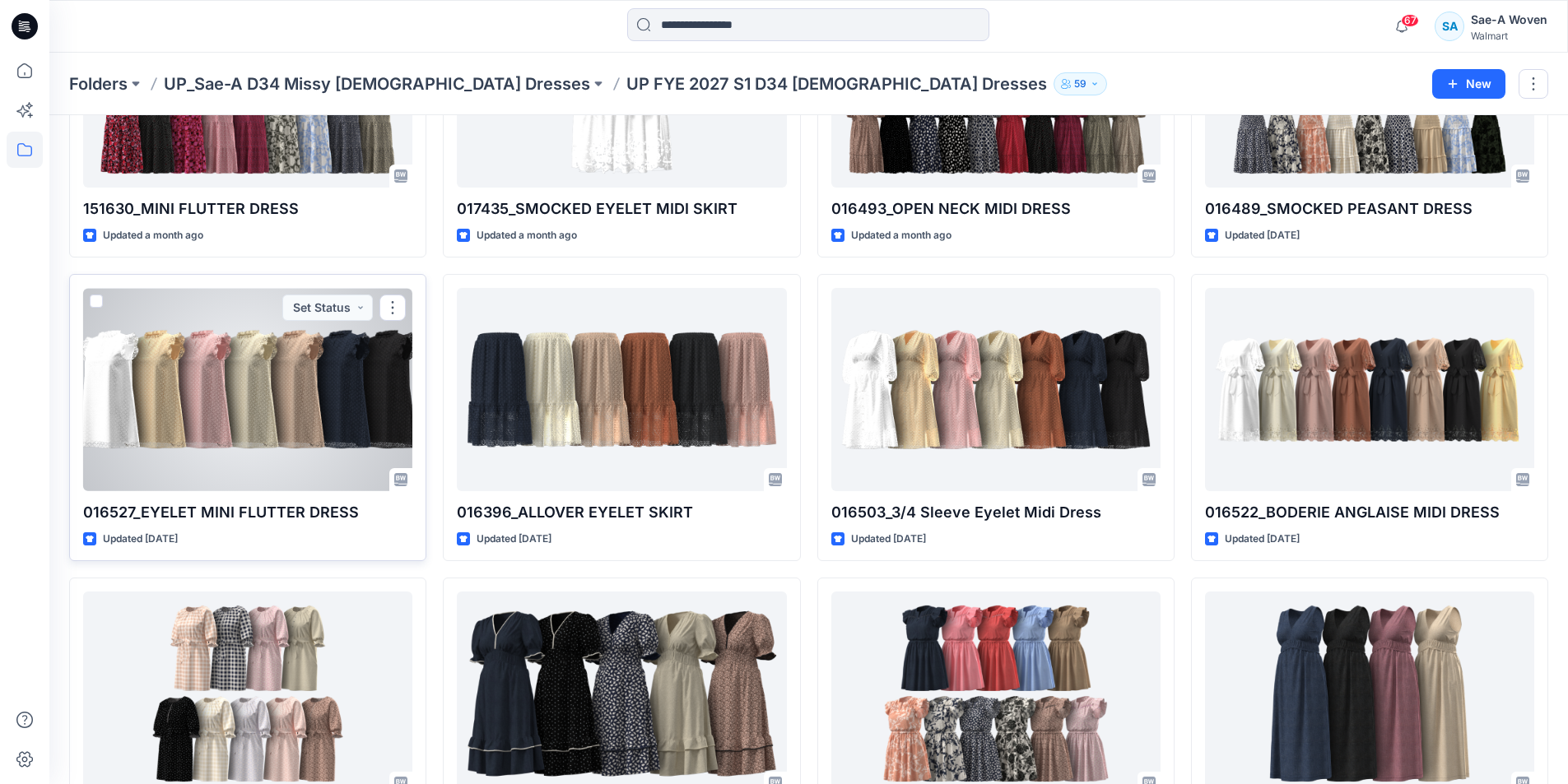
click at [297, 433] on div at bounding box center [247, 390] width 329 height 204
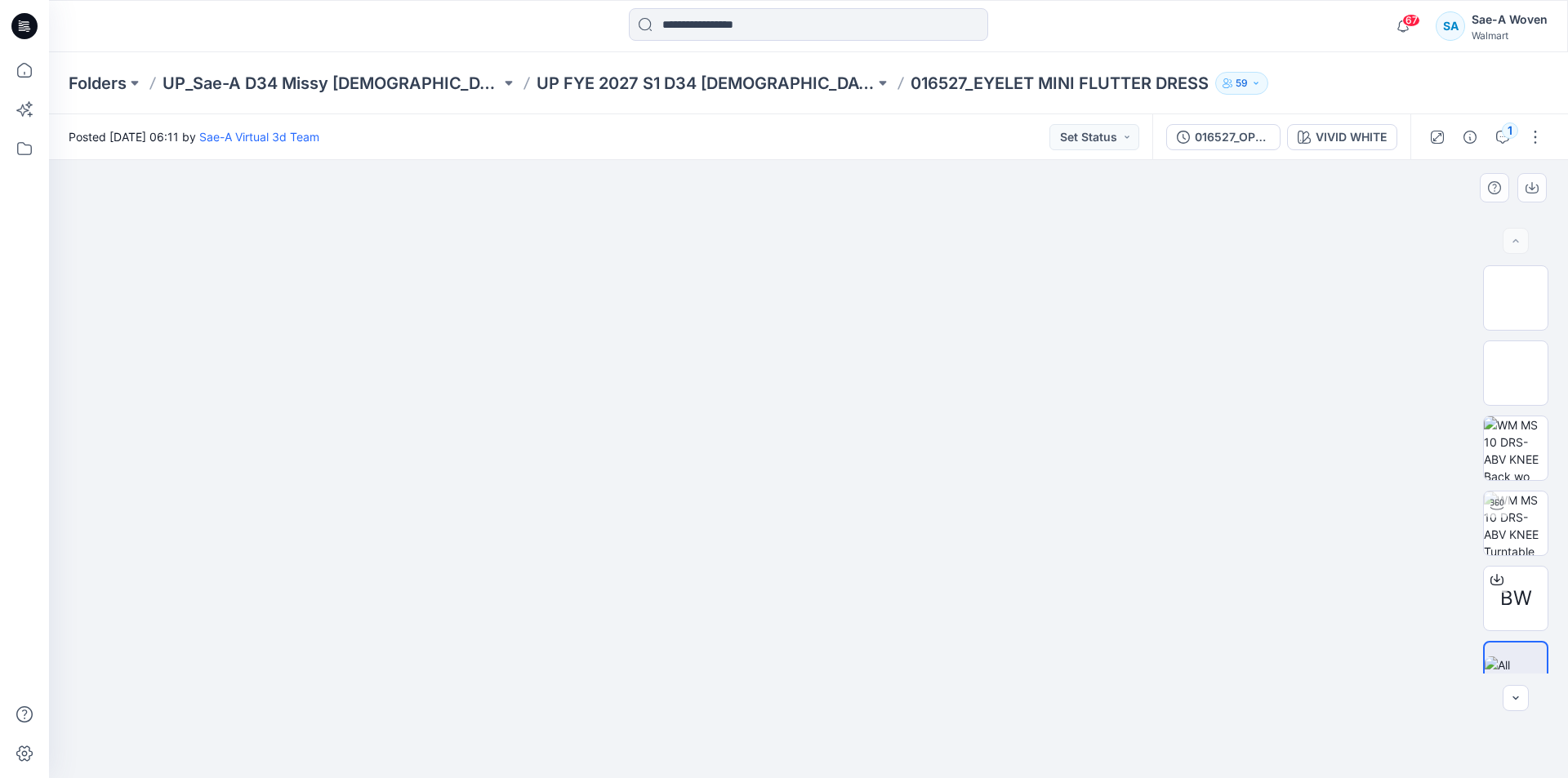
click at [1526, 488] on div "BW" at bounding box center [1516, 470] width 66 height 409
click at [1514, 540] on img at bounding box center [1516, 524] width 64 height 64
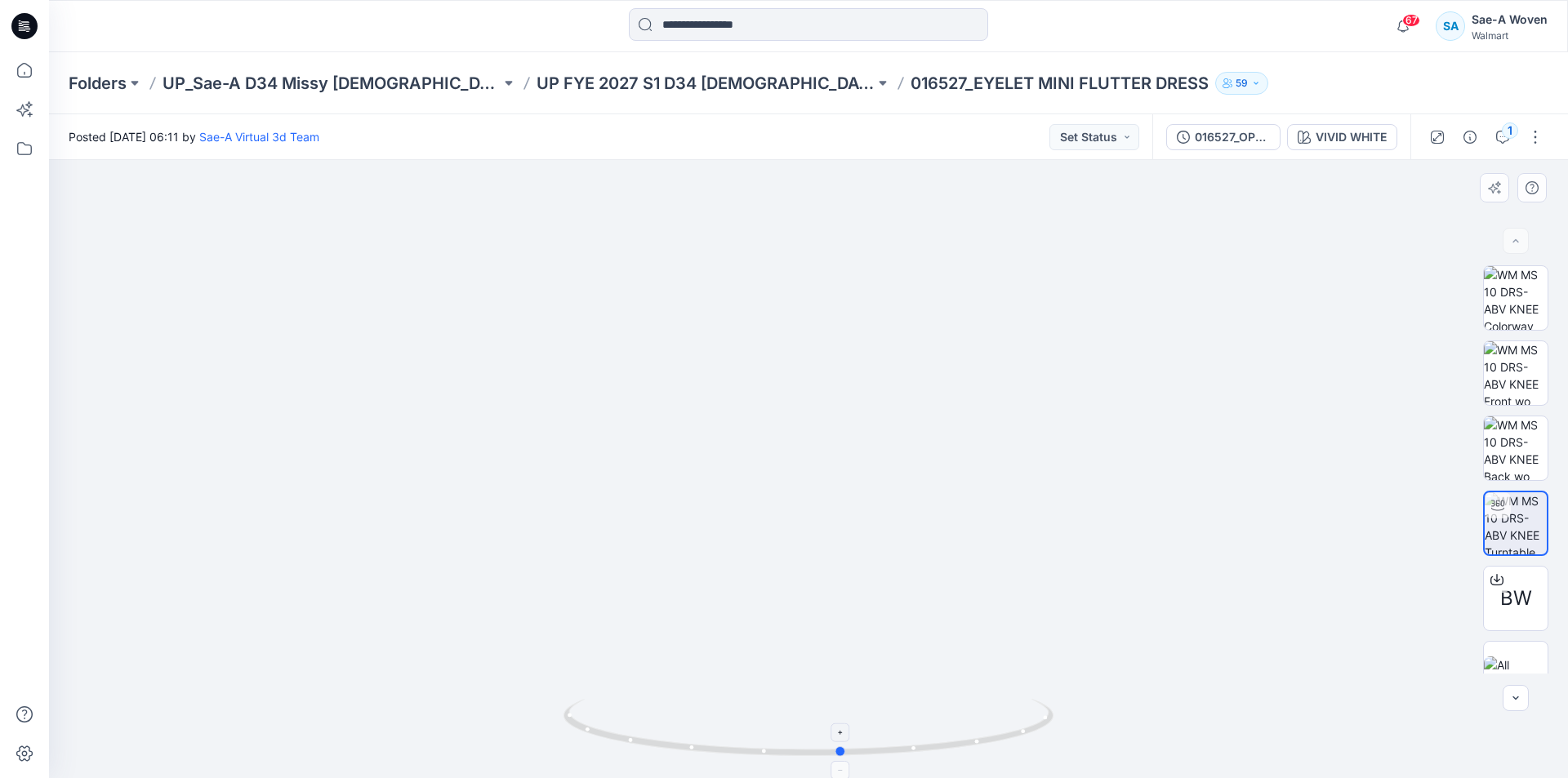
drag, startPoint x: 956, startPoint y: 749, endPoint x: 1040, endPoint y: 714, distance: 91.0
click at [1040, 714] on icon at bounding box center [810, 729] width 494 height 61
click at [1194, 127] on button "016527_OPT2_FULL COLORWAYS" at bounding box center [1223, 136] width 114 height 26
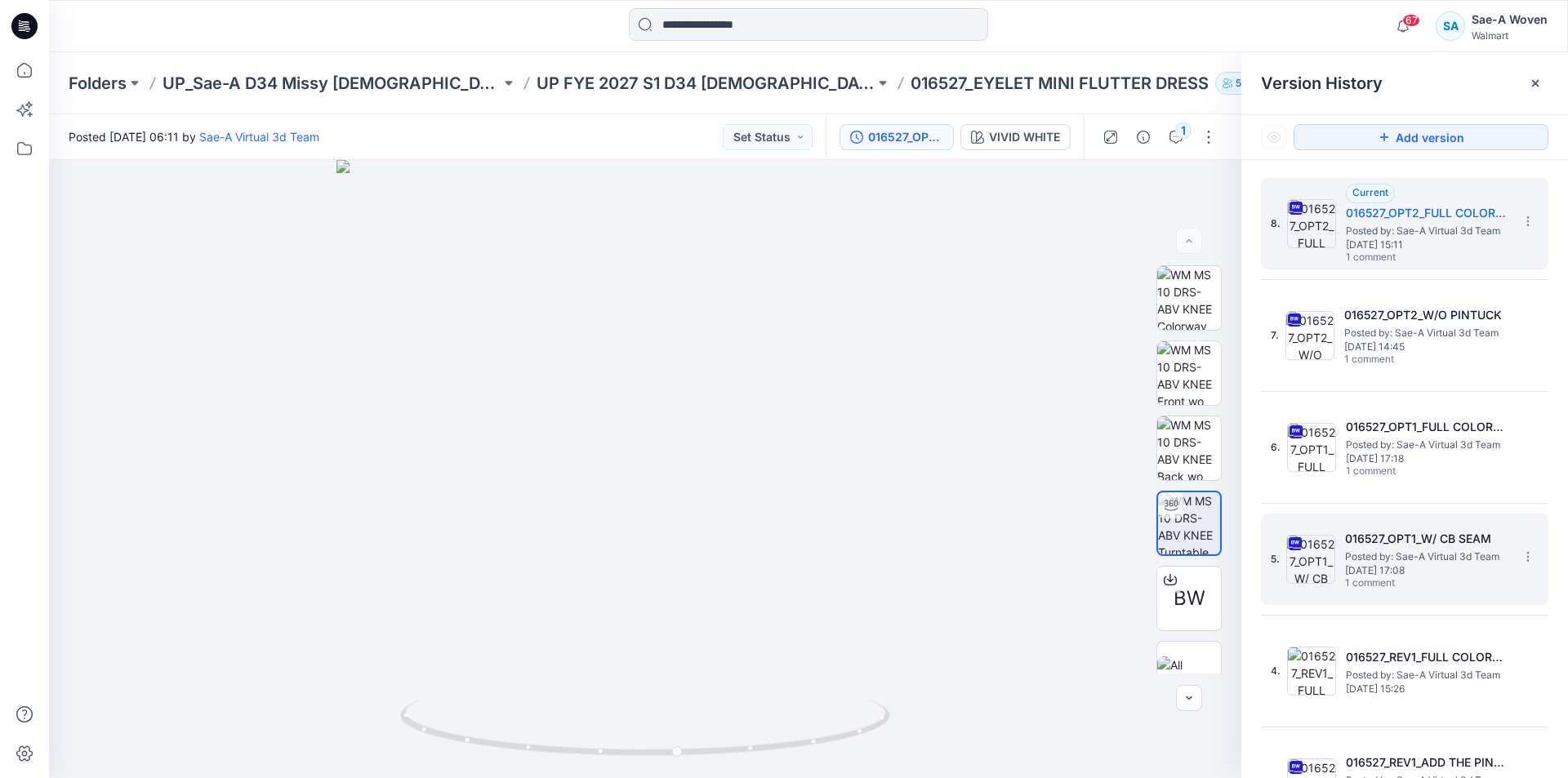
click at [1384, 598] on div "5. 016527_OPT1_W/ CB SEAM Posted by: Sae-A Virtual 3d Team May 22, 2025 17:08 1…" at bounding box center [1404, 560] width 287 height 92
click at [1380, 572] on span "May 22, 2025 17:08" at bounding box center [1426, 571] width 163 height 12
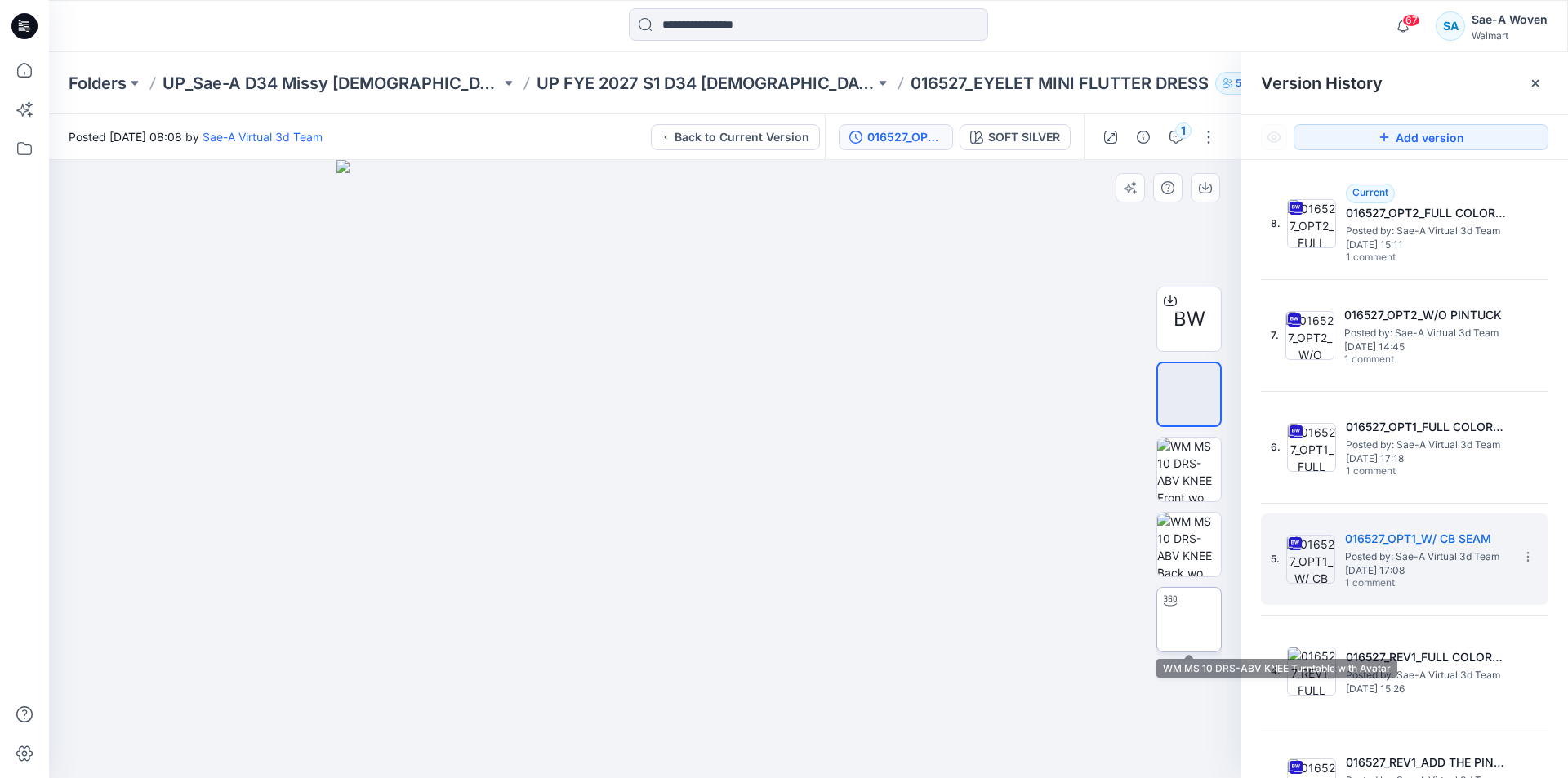
click at [1201, 632] on img at bounding box center [1189, 620] width 64 height 64
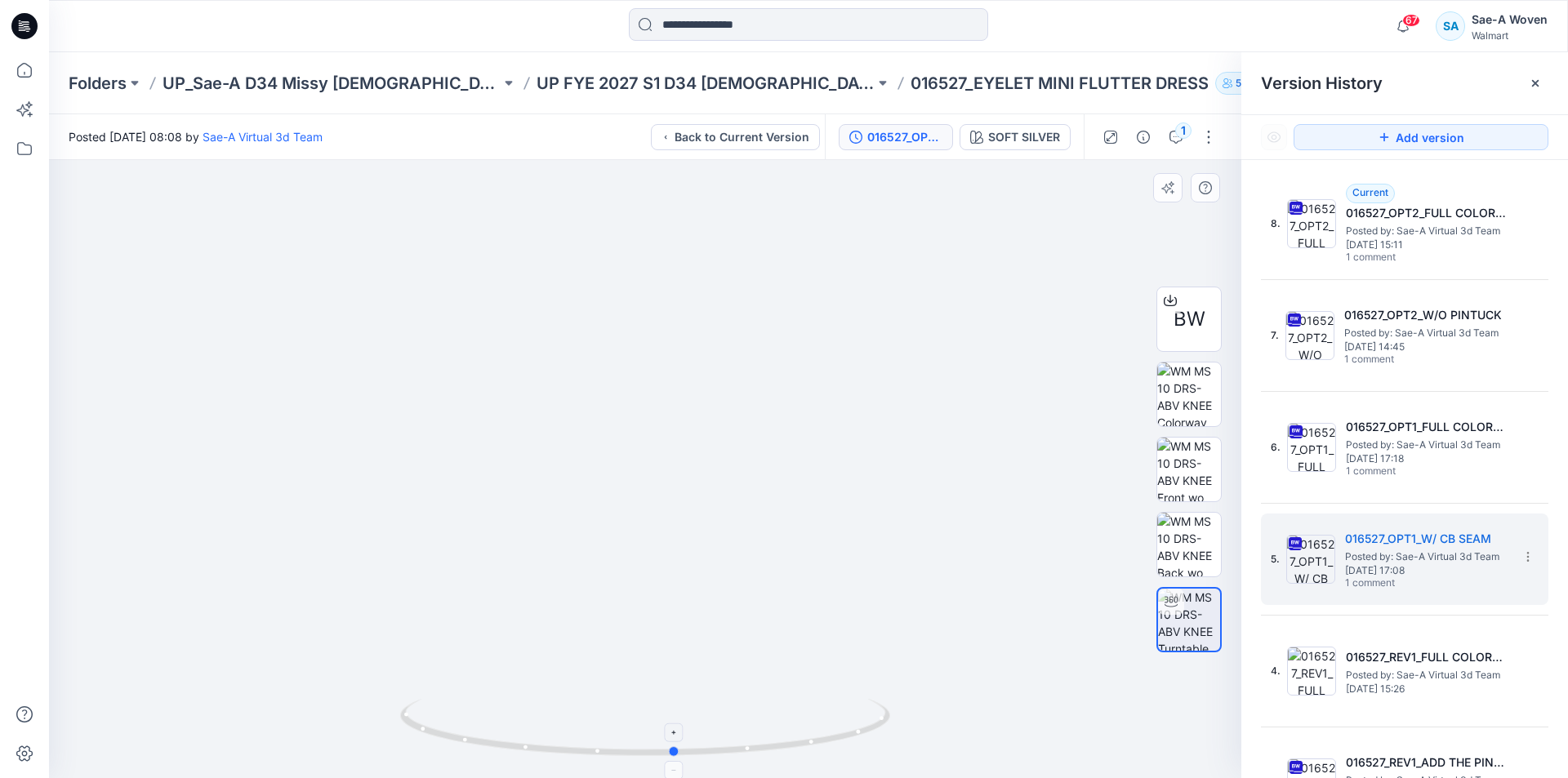
drag, startPoint x: 856, startPoint y: 746, endPoint x: 887, endPoint y: 727, distance: 36.4
click at [887, 727] on icon at bounding box center [646, 729] width 494 height 61
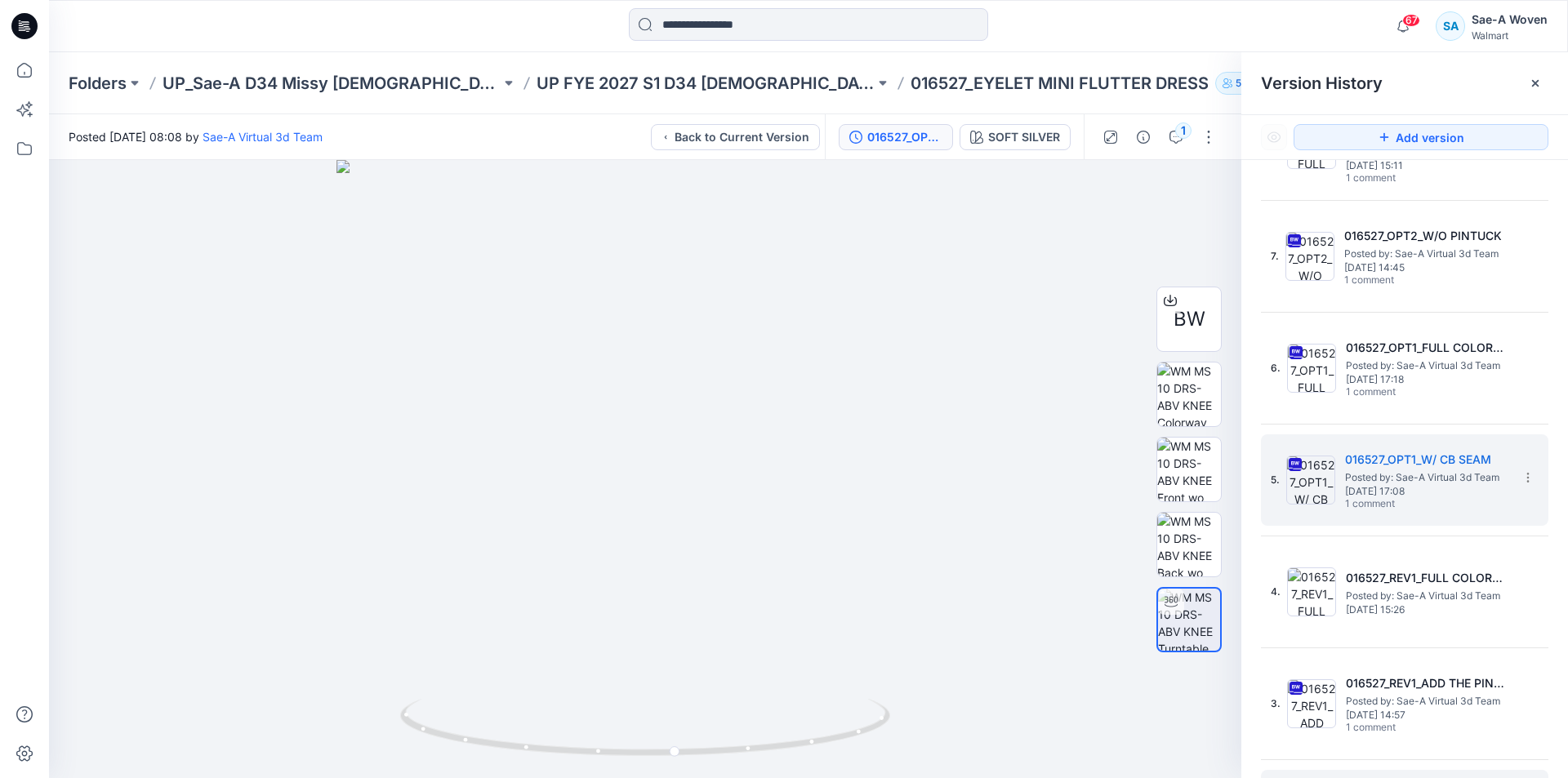
scroll to position [245, 0]
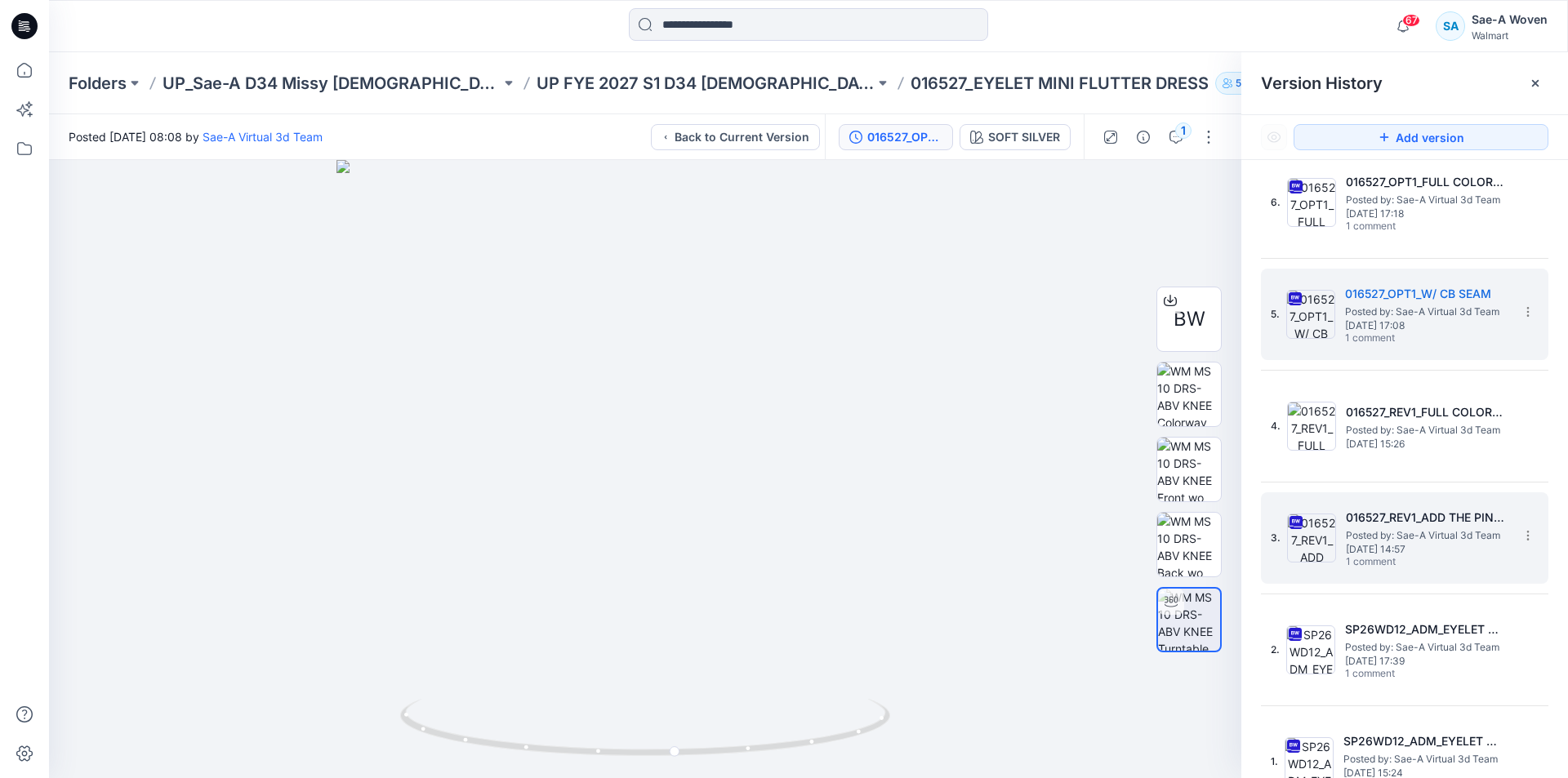
click at [1428, 535] on span "Posted by: Sae-A Virtual 3d Team" at bounding box center [1427, 535] width 163 height 16
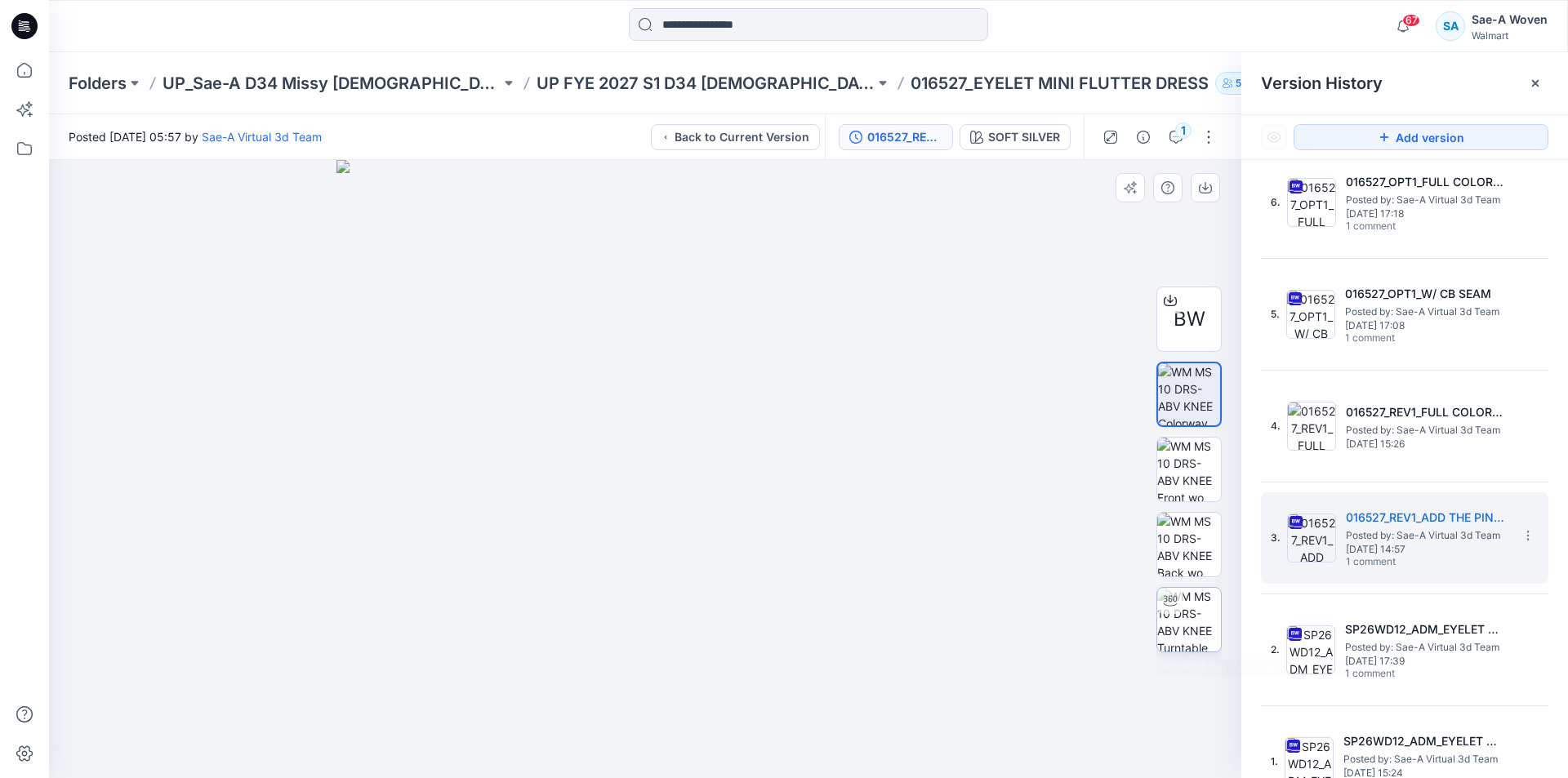
click at [1188, 623] on img at bounding box center [1189, 620] width 64 height 64
drag, startPoint x: 882, startPoint y: 722, endPoint x: 898, endPoint y: 724, distance: 16.1
click at [898, 724] on div at bounding box center [645, 470] width 1192 height 619
click at [898, 422] on div at bounding box center [645, 470] width 1192 height 619
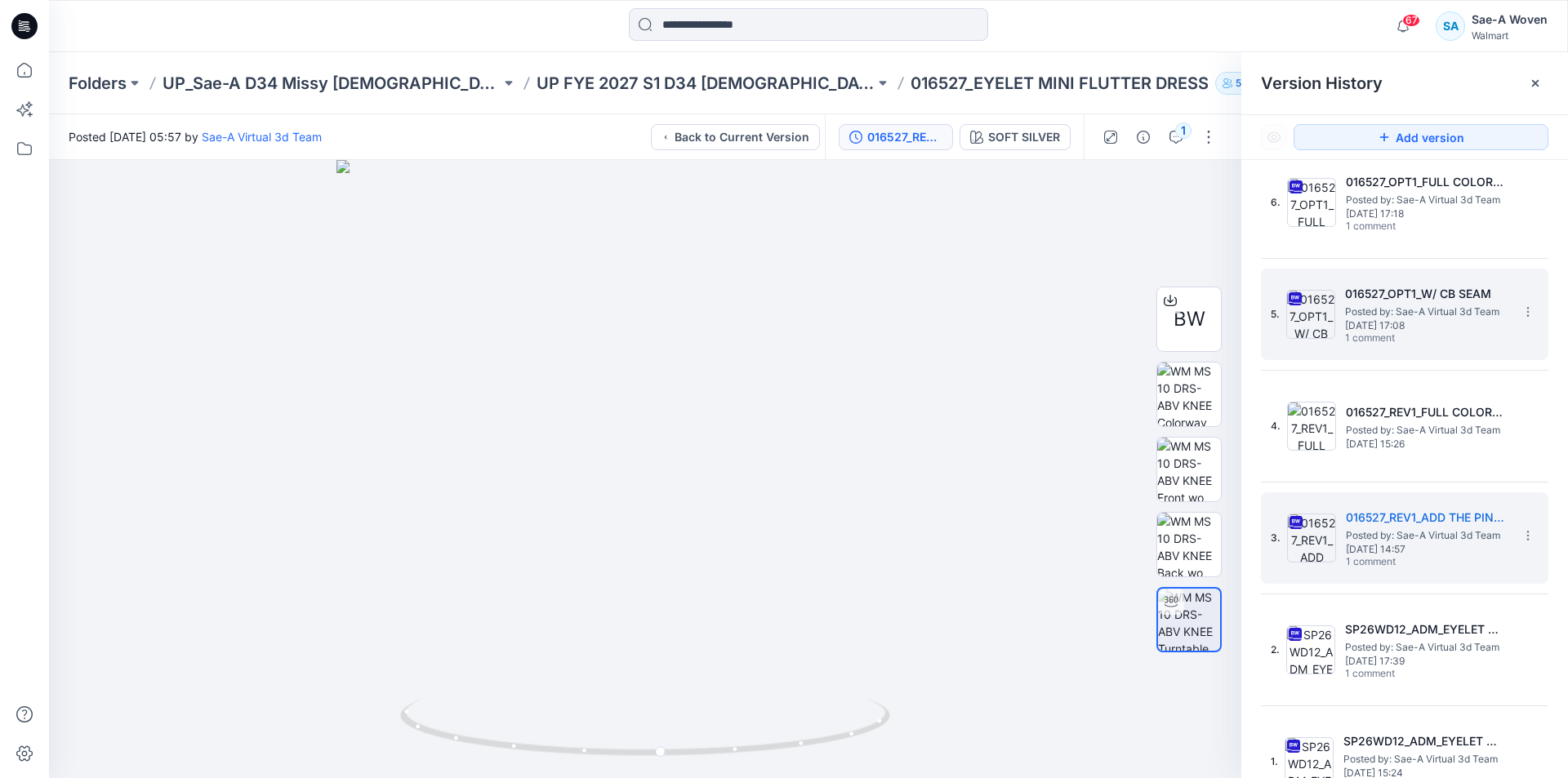
click at [1394, 300] on h5 "016527_OPT1_W/ CB SEAM" at bounding box center [1426, 294] width 163 height 19
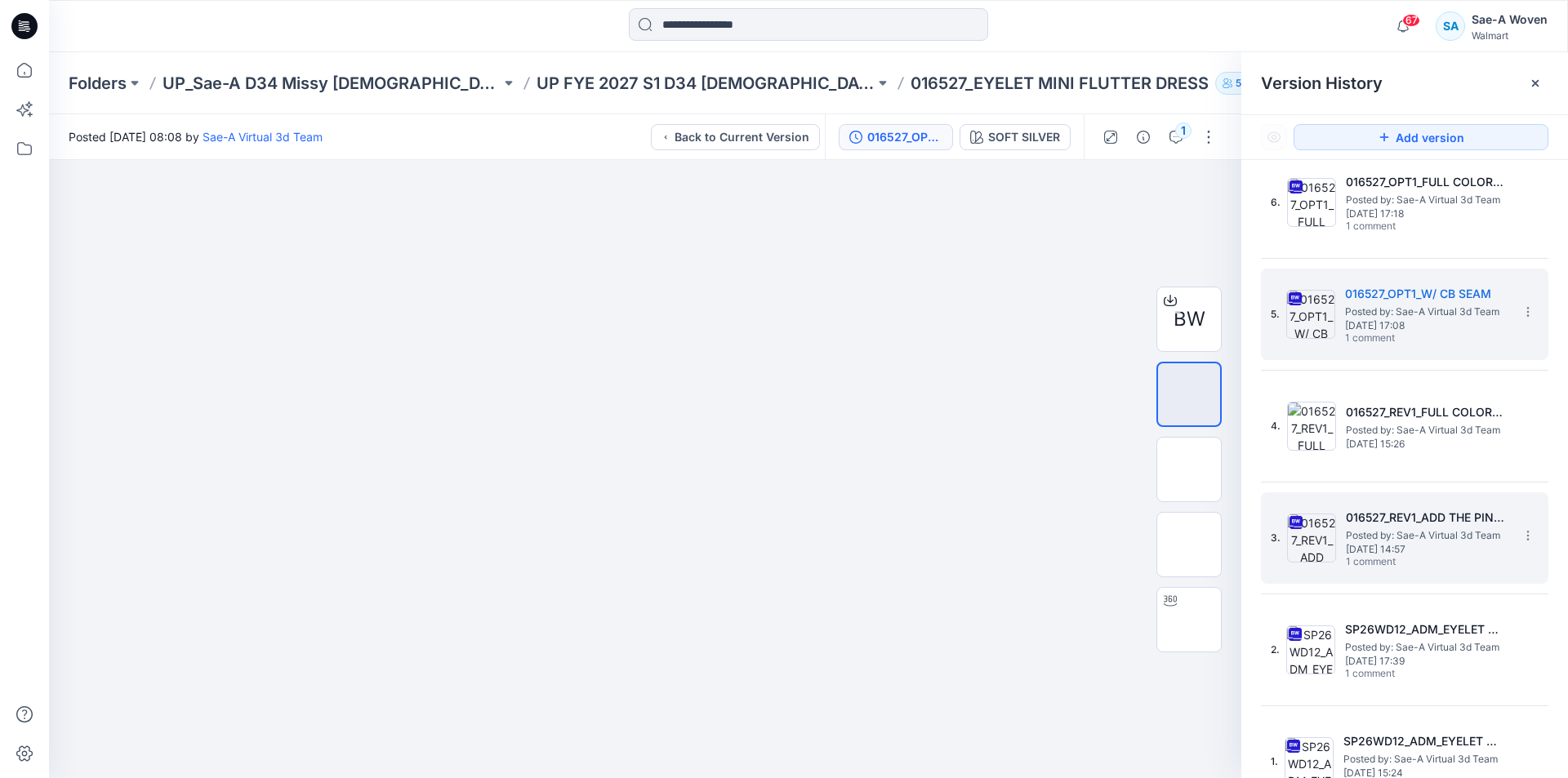
click at [1418, 562] on span "1 comment" at bounding box center [1403, 563] width 114 height 14
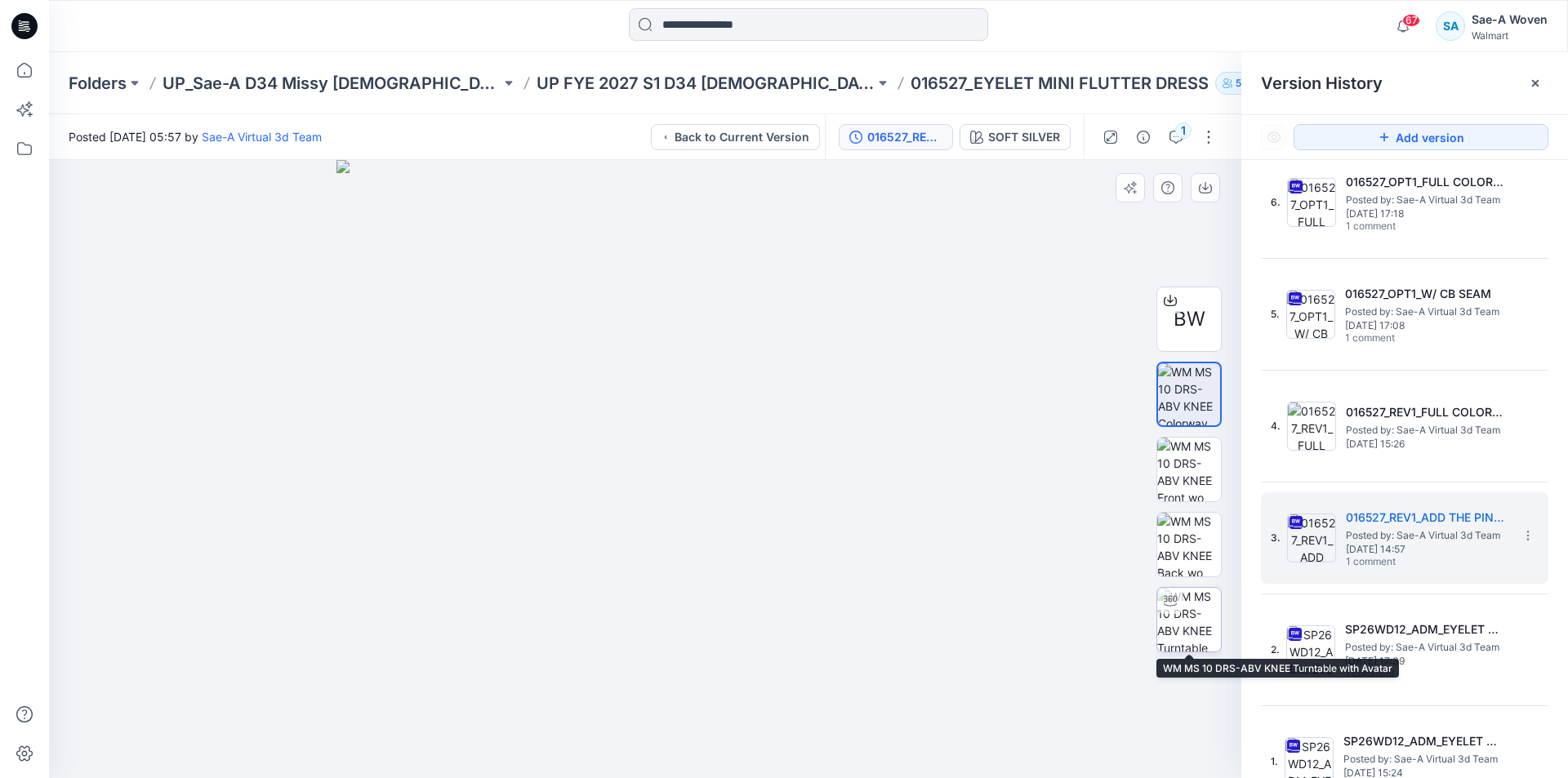
click at [1164, 629] on img at bounding box center [1189, 620] width 64 height 64
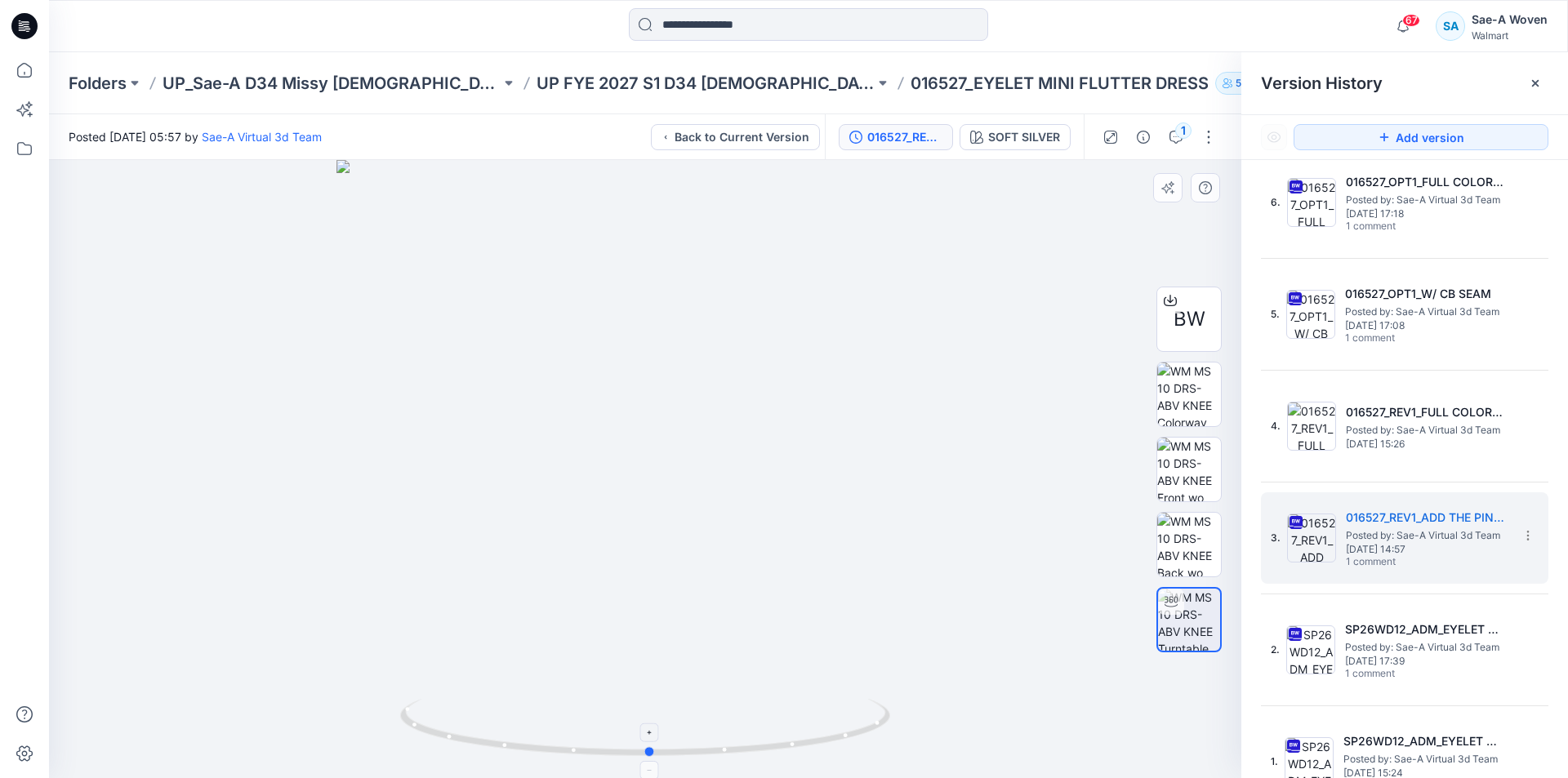
drag, startPoint x: 803, startPoint y: 733, endPoint x: 808, endPoint y: 741, distance: 9.4
click at [808, 741] on icon at bounding box center [646, 729] width 494 height 61
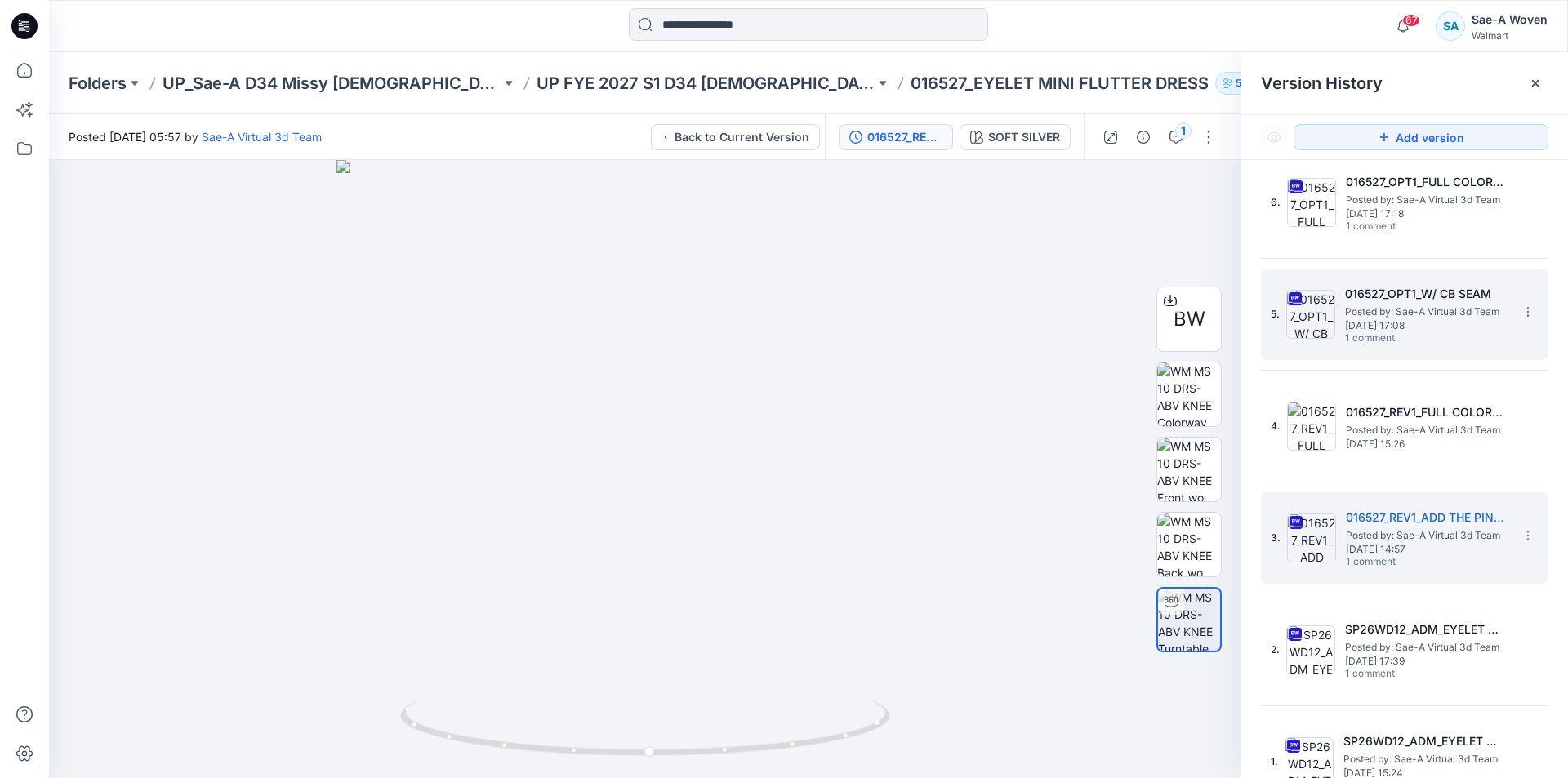
click at [1402, 303] on span "Posted by: Sae-A Virtual 3d Team" at bounding box center [1426, 311] width 163 height 16
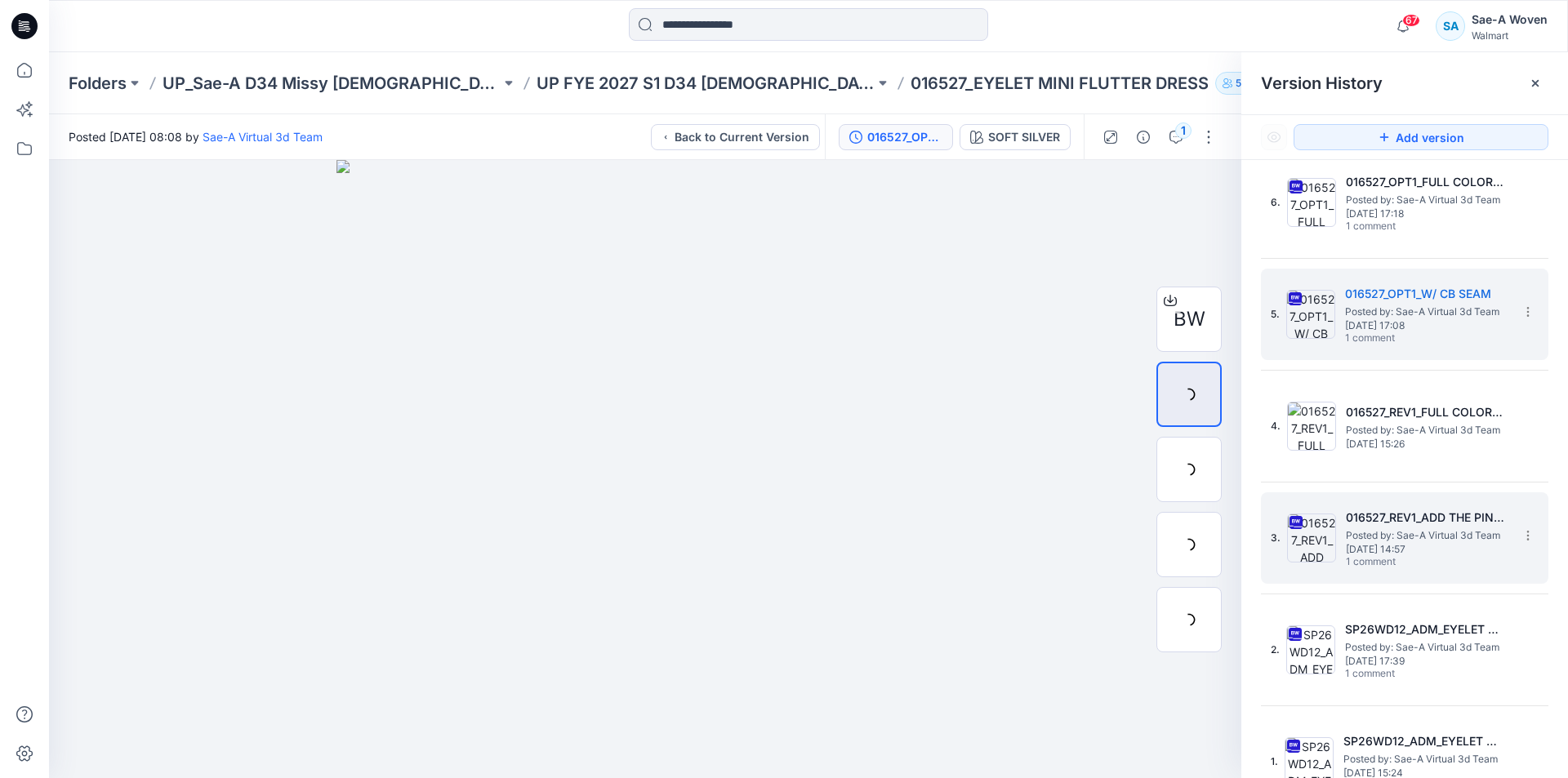
click at [1437, 542] on span "Posted by: Sae-A Virtual 3d Team" at bounding box center [1427, 535] width 163 height 16
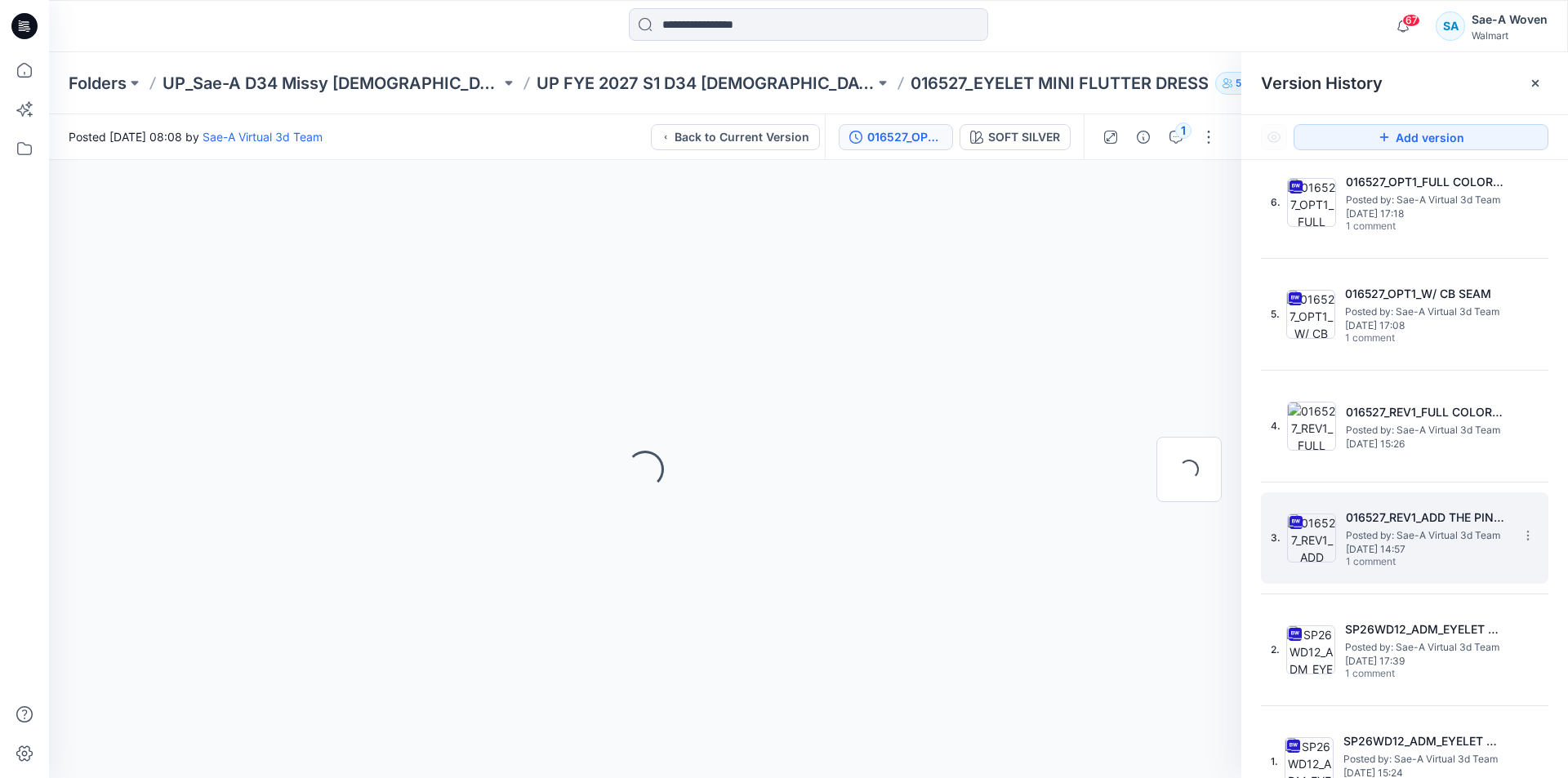
click at [1456, 541] on span "Posted by: Sae-A Virtual 3d Team" at bounding box center [1427, 535] width 163 height 16
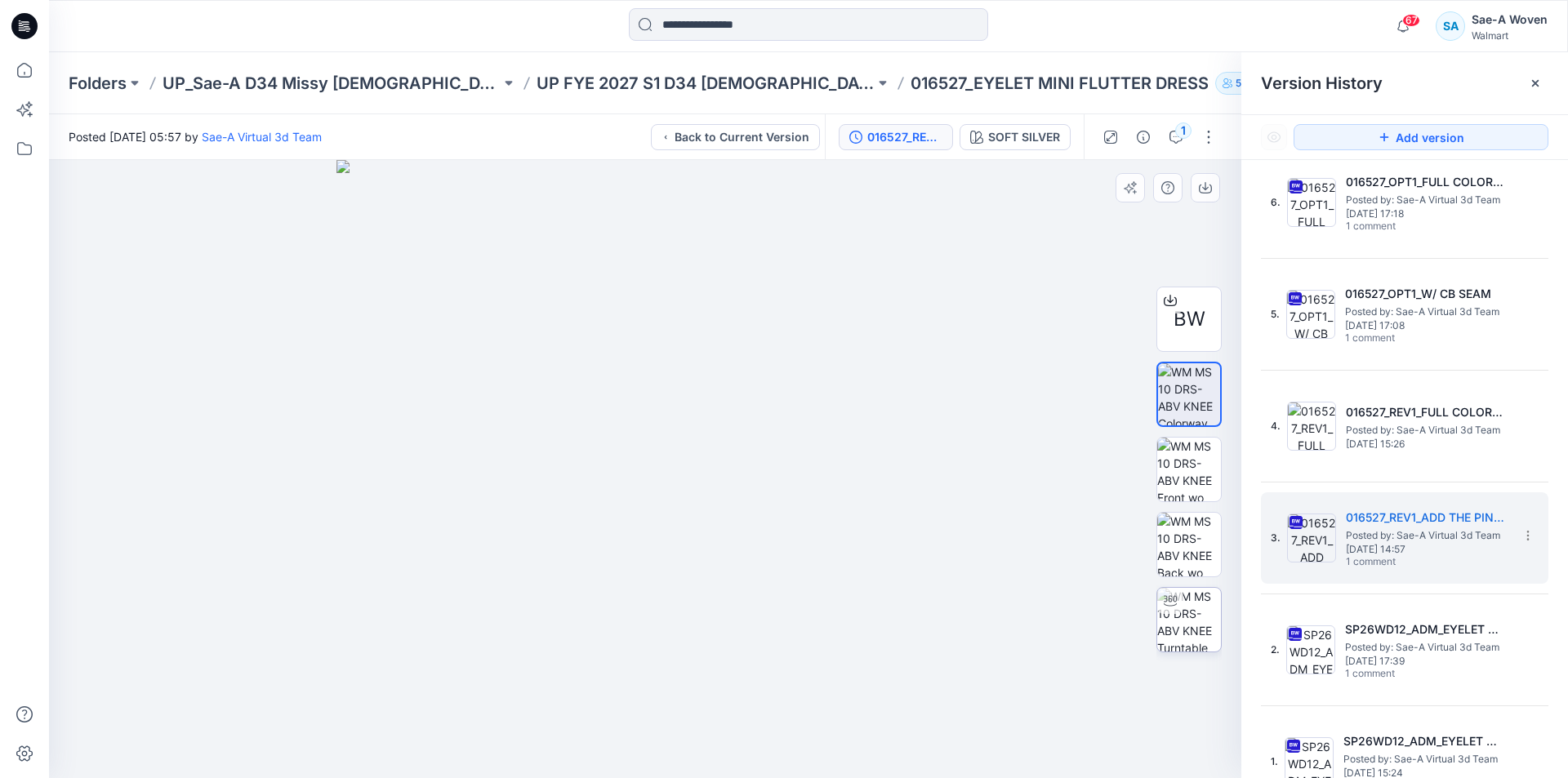
click at [1197, 600] on img at bounding box center [1189, 620] width 64 height 64
drag, startPoint x: 825, startPoint y: 761, endPoint x: 604, endPoint y: 779, distance: 221.7
click at [604, 778] on html "67 Notifications Sae-A Virtual 3d Team shared 016140_SIZE-SET_TS CORE SWEATSHIR…" at bounding box center [784, 389] width 1568 height 778
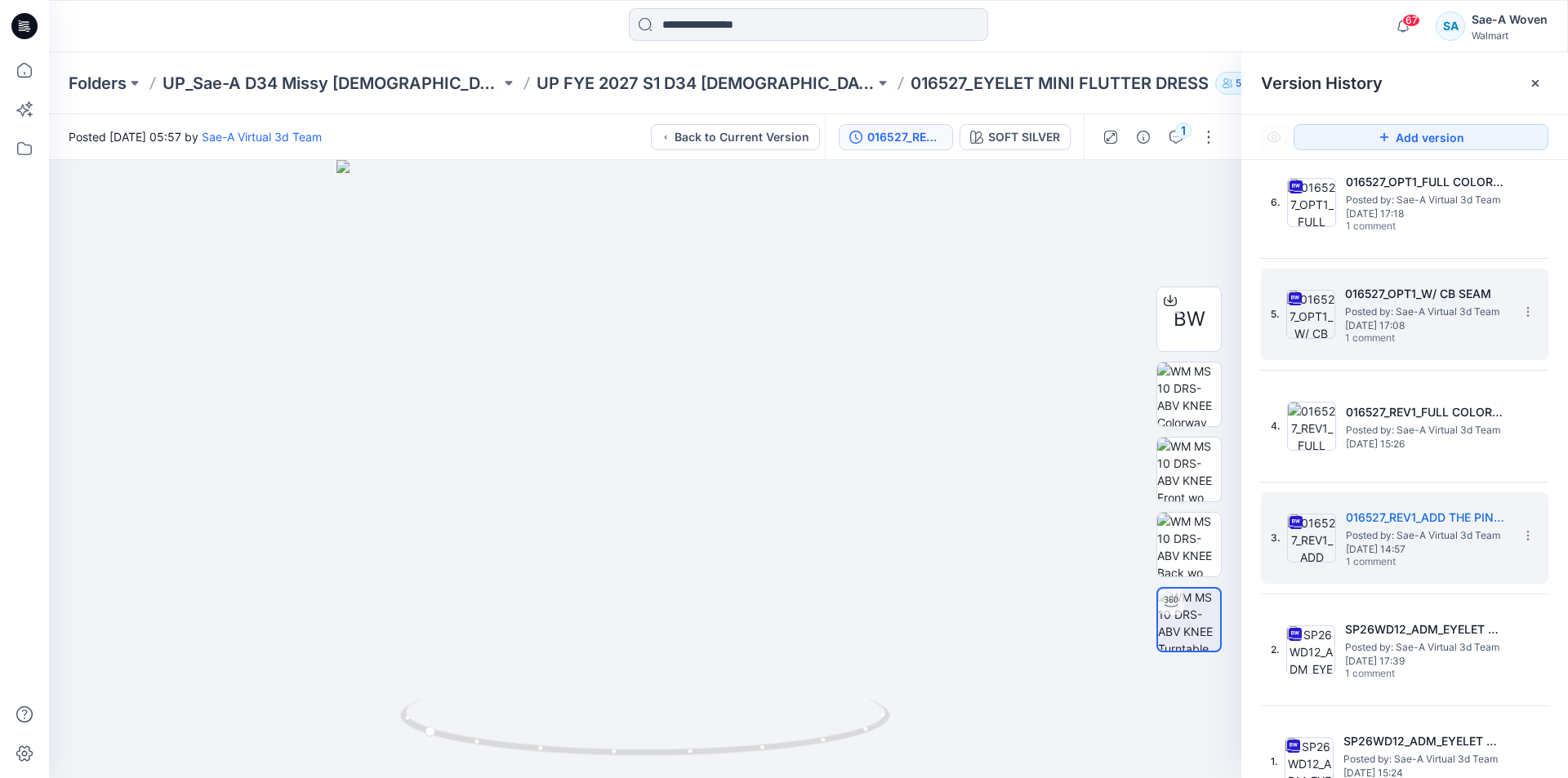
click at [1369, 330] on span "May 22, 2025 17:08" at bounding box center [1426, 326] width 163 height 12
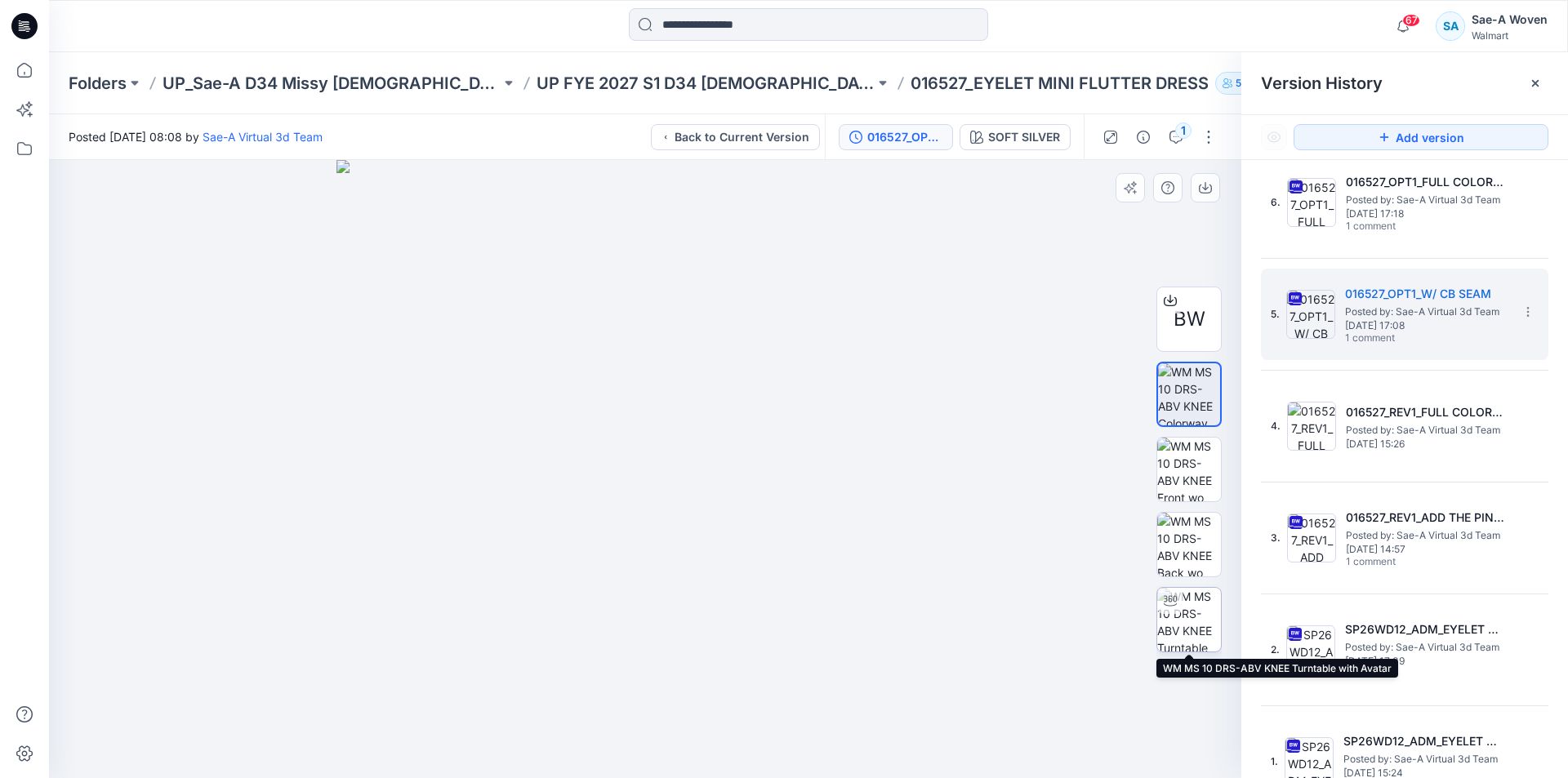
click at [1189, 624] on img at bounding box center [1189, 620] width 64 height 64
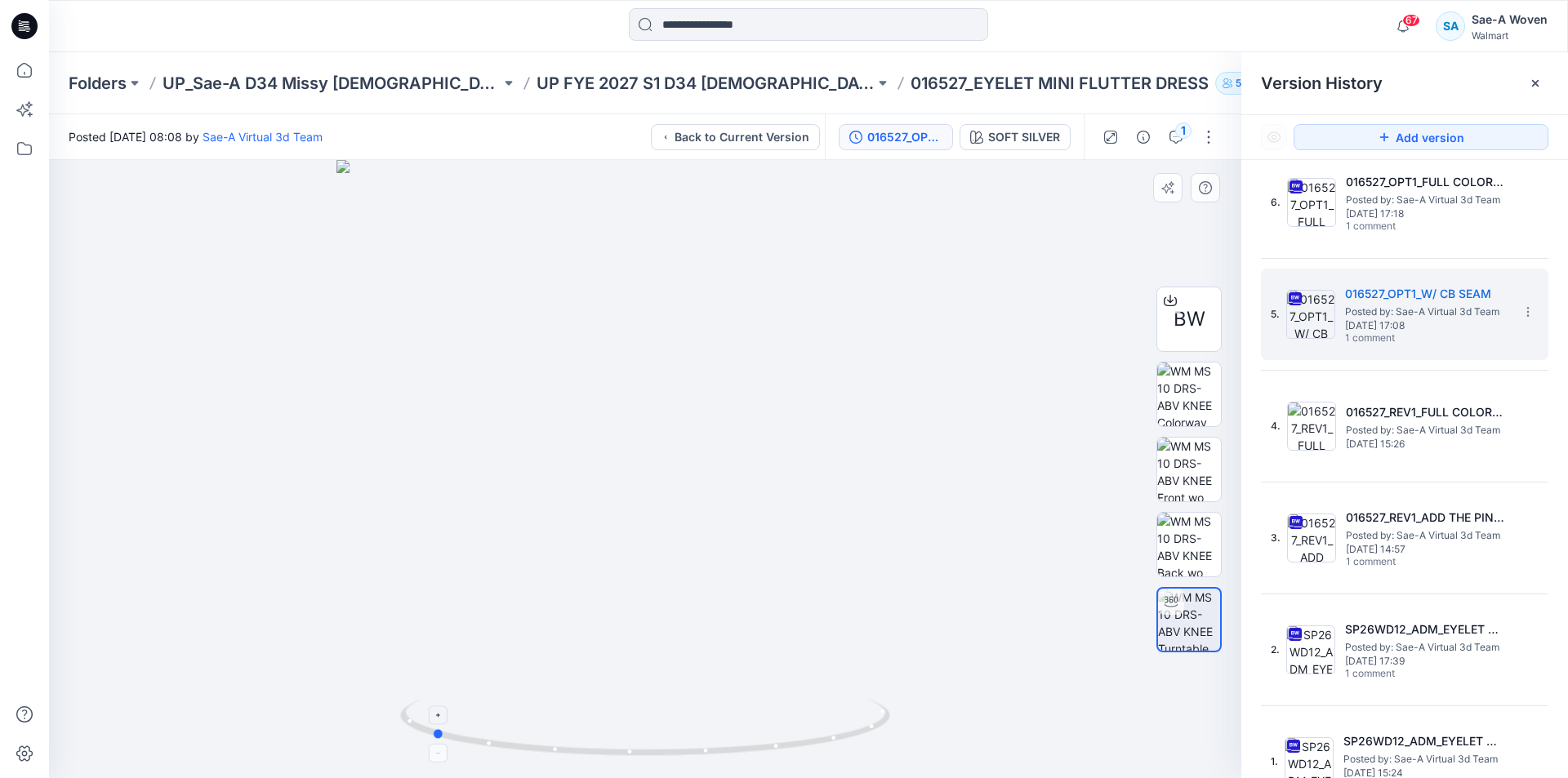
drag, startPoint x: 841, startPoint y: 735, endPoint x: 628, endPoint y: 750, distance: 213.5
click at [628, 750] on icon at bounding box center [646, 729] width 494 height 61
click at [1542, 87] on div at bounding box center [1534, 83] width 26 height 26
click at [1545, 90] on div at bounding box center [1534, 83] width 26 height 26
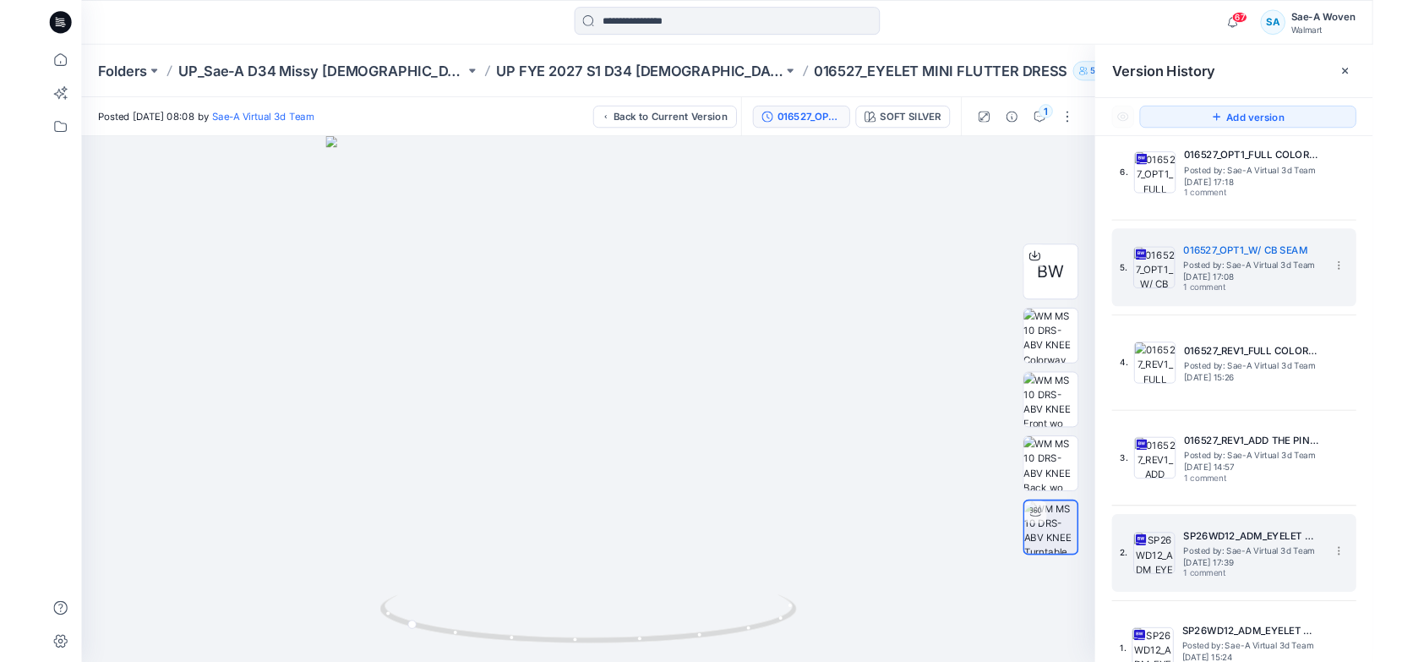
scroll to position [278, 0]
